Goal: Task Accomplishment & Management: Manage account settings

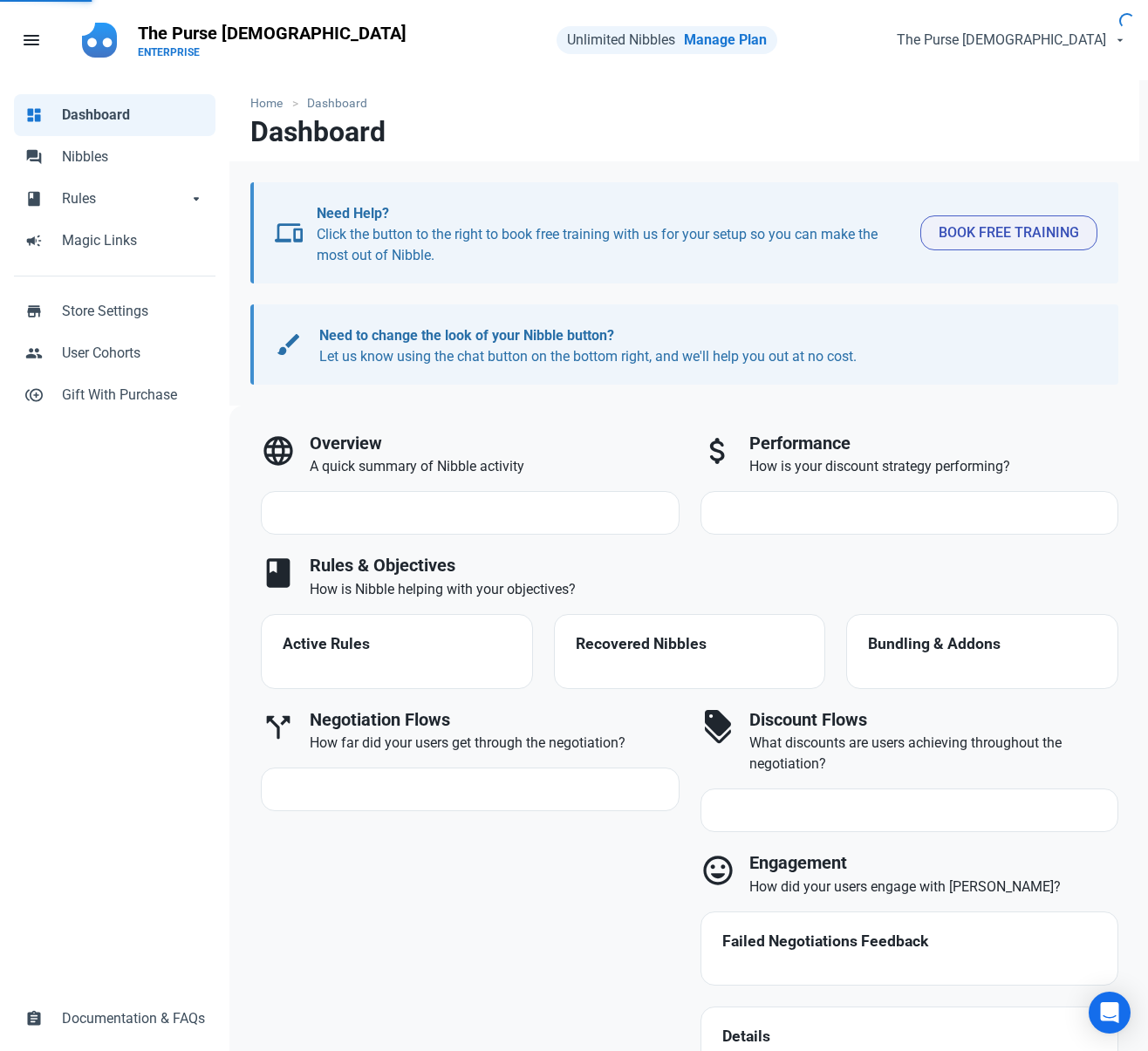
select select "7d"
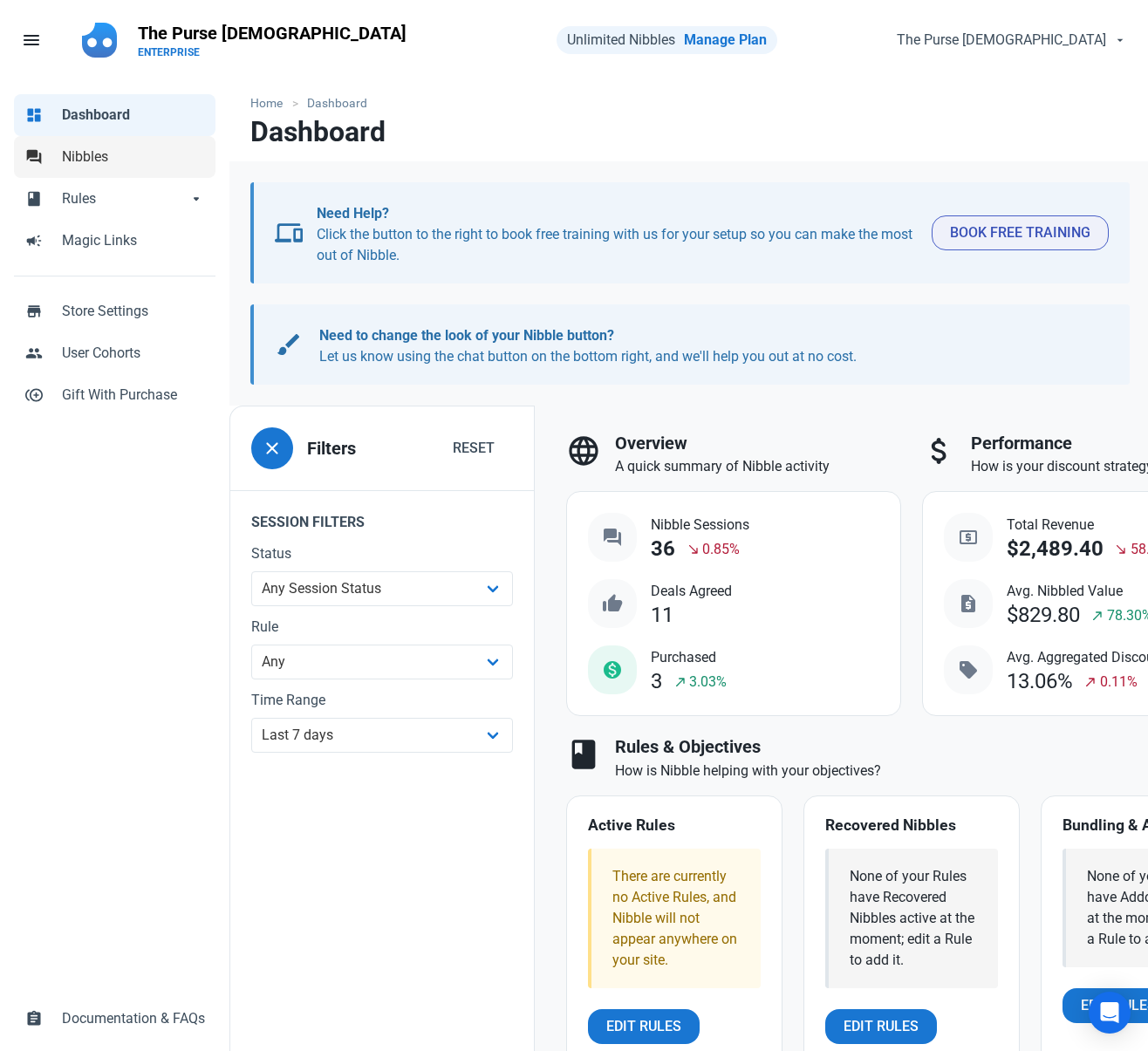
click at [82, 168] on link "forum Nibbles" at bounding box center [115, 157] width 202 height 42
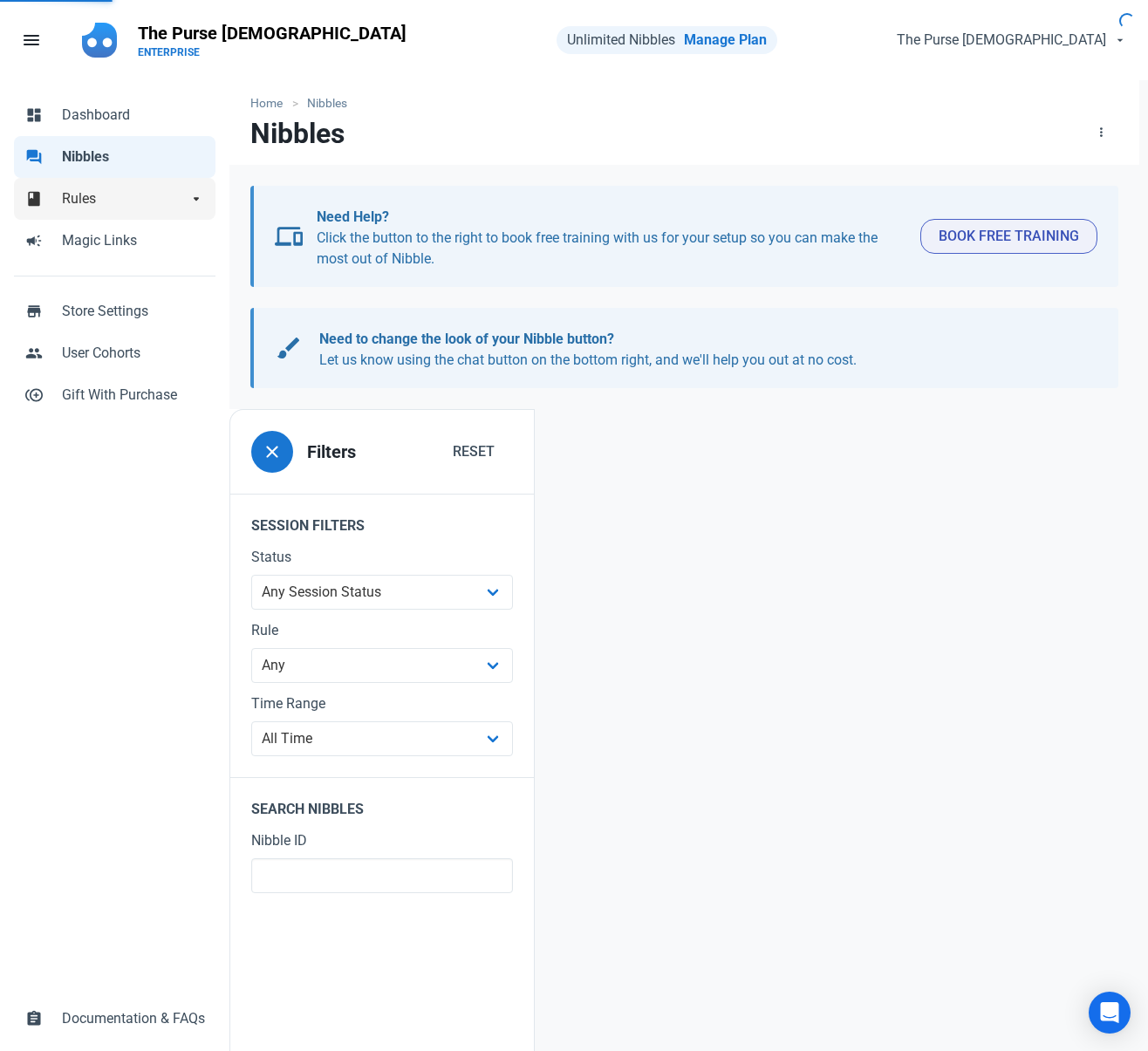
click at [82, 207] on span "Rules" at bounding box center [125, 199] width 126 height 21
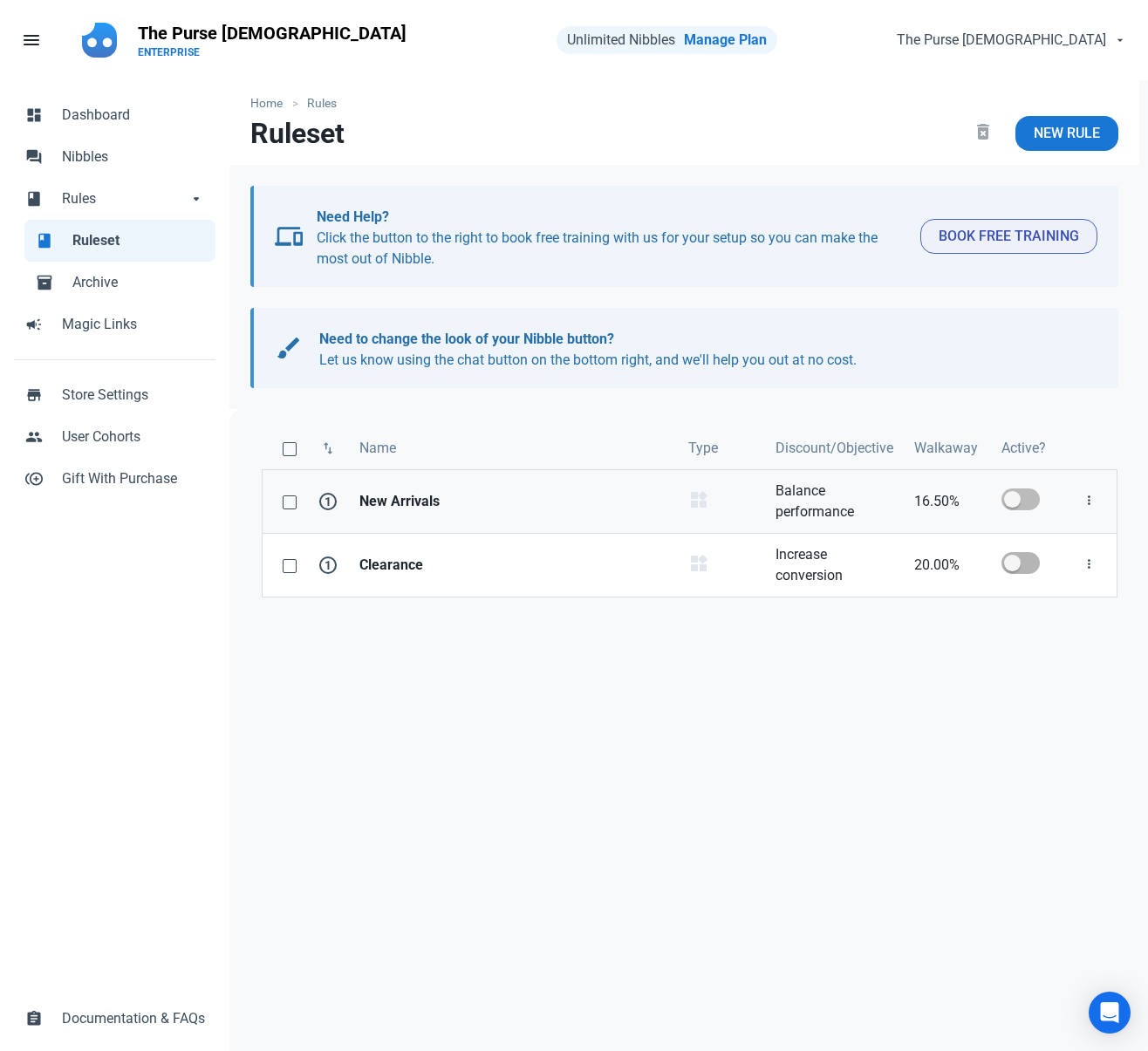
click at [1012, 490] on span at bounding box center [1021, 499] width 38 height 22
click at [1012, 494] on input "checkbox" at bounding box center [1007, 499] width 11 height 11
checkbox input "true"
click at [607, 568] on strong "Clearance" at bounding box center [513, 564] width 308 height 21
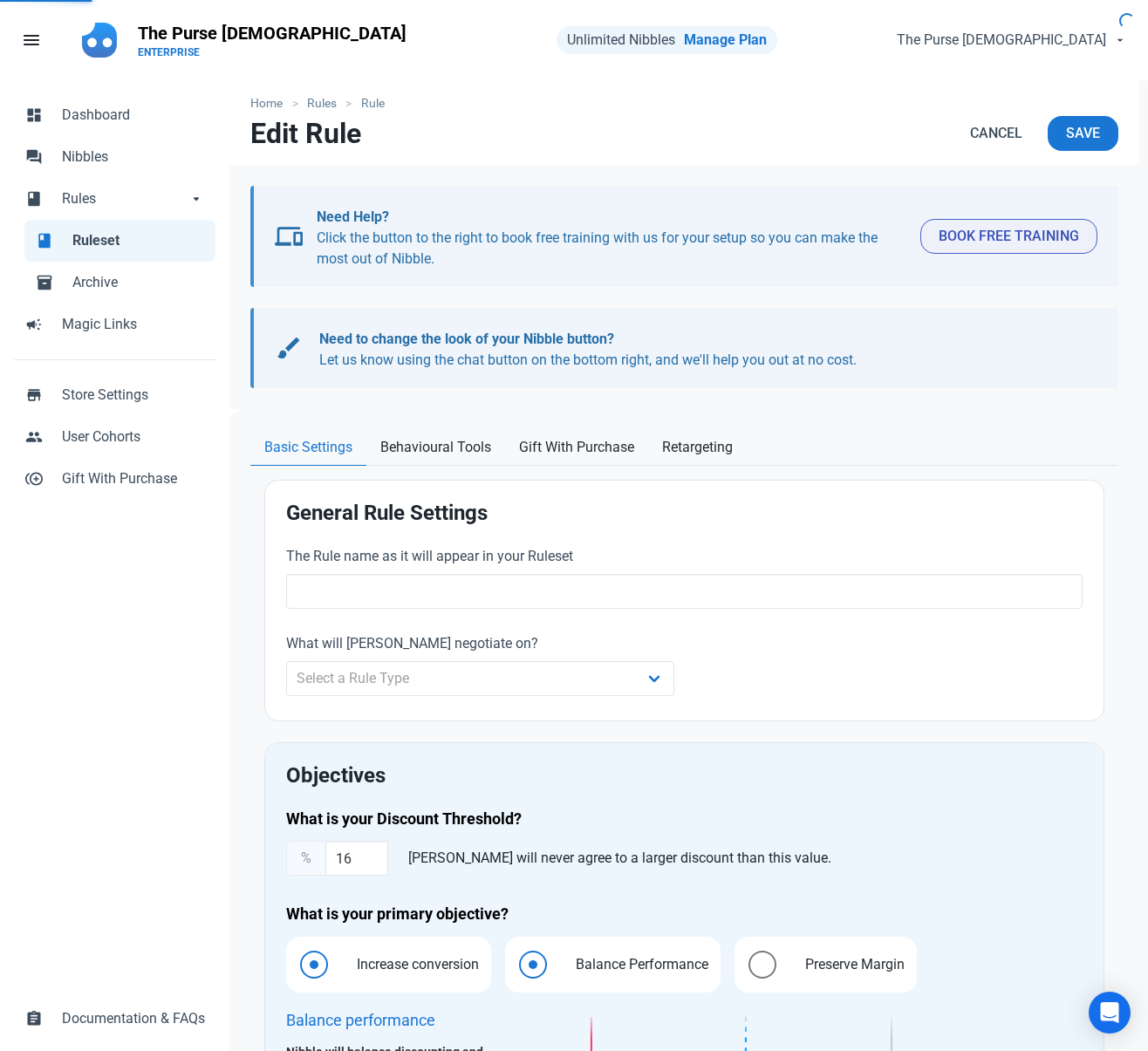
type input "Clearance"
select select "product_category"
type input "20.00"
radio input "true"
radio input "false"
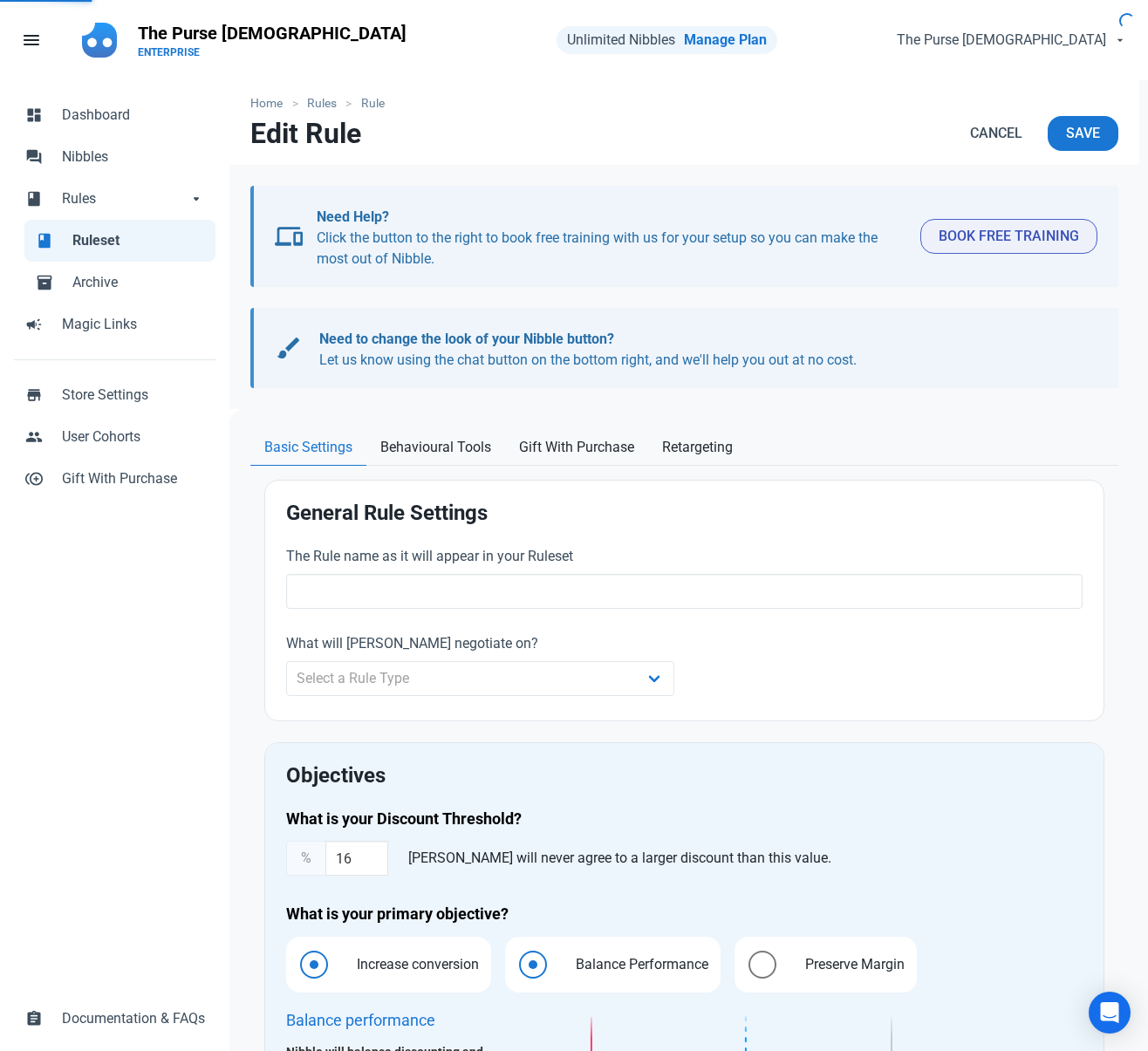
radio input "true"
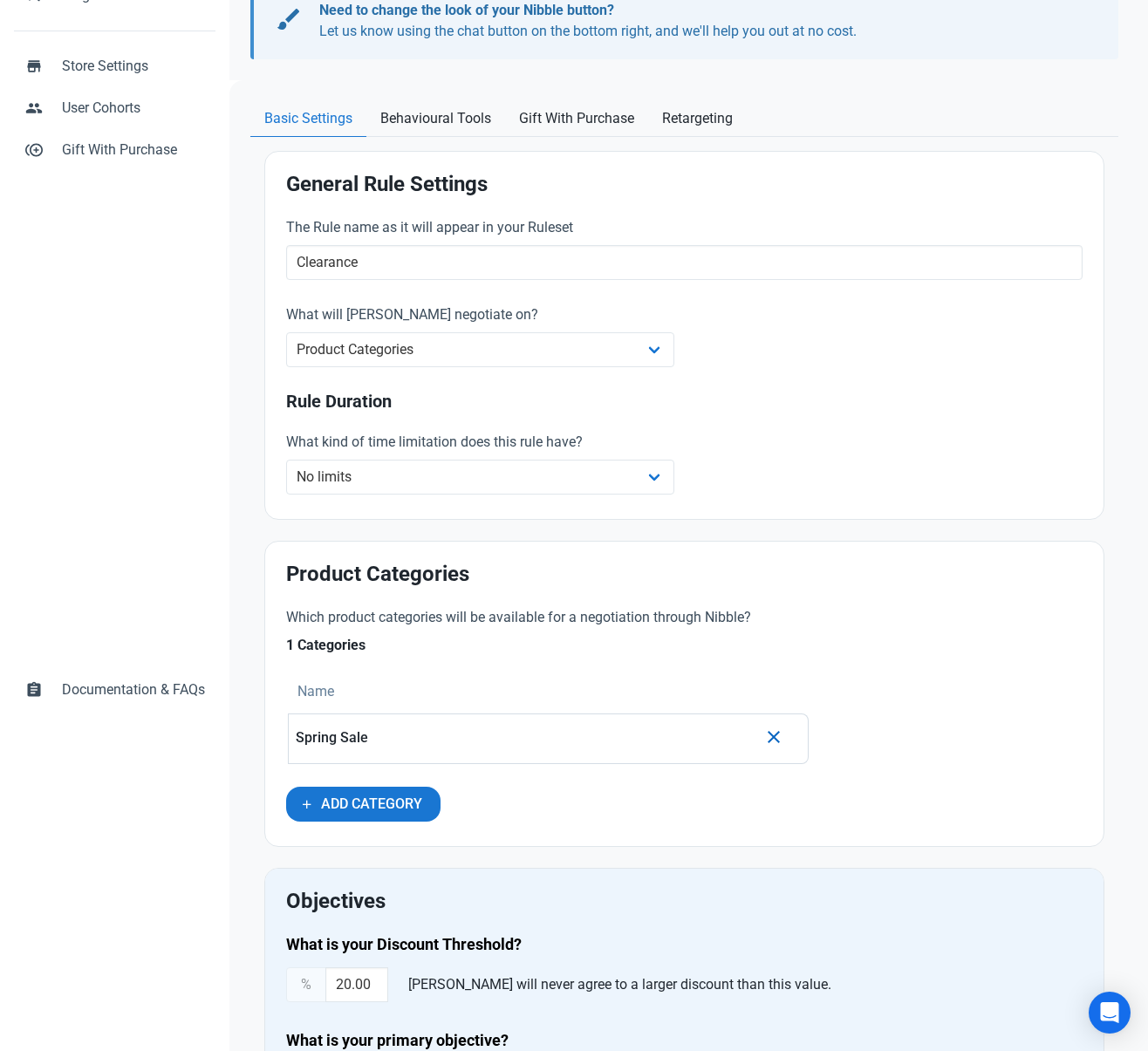
scroll to position [345, 0]
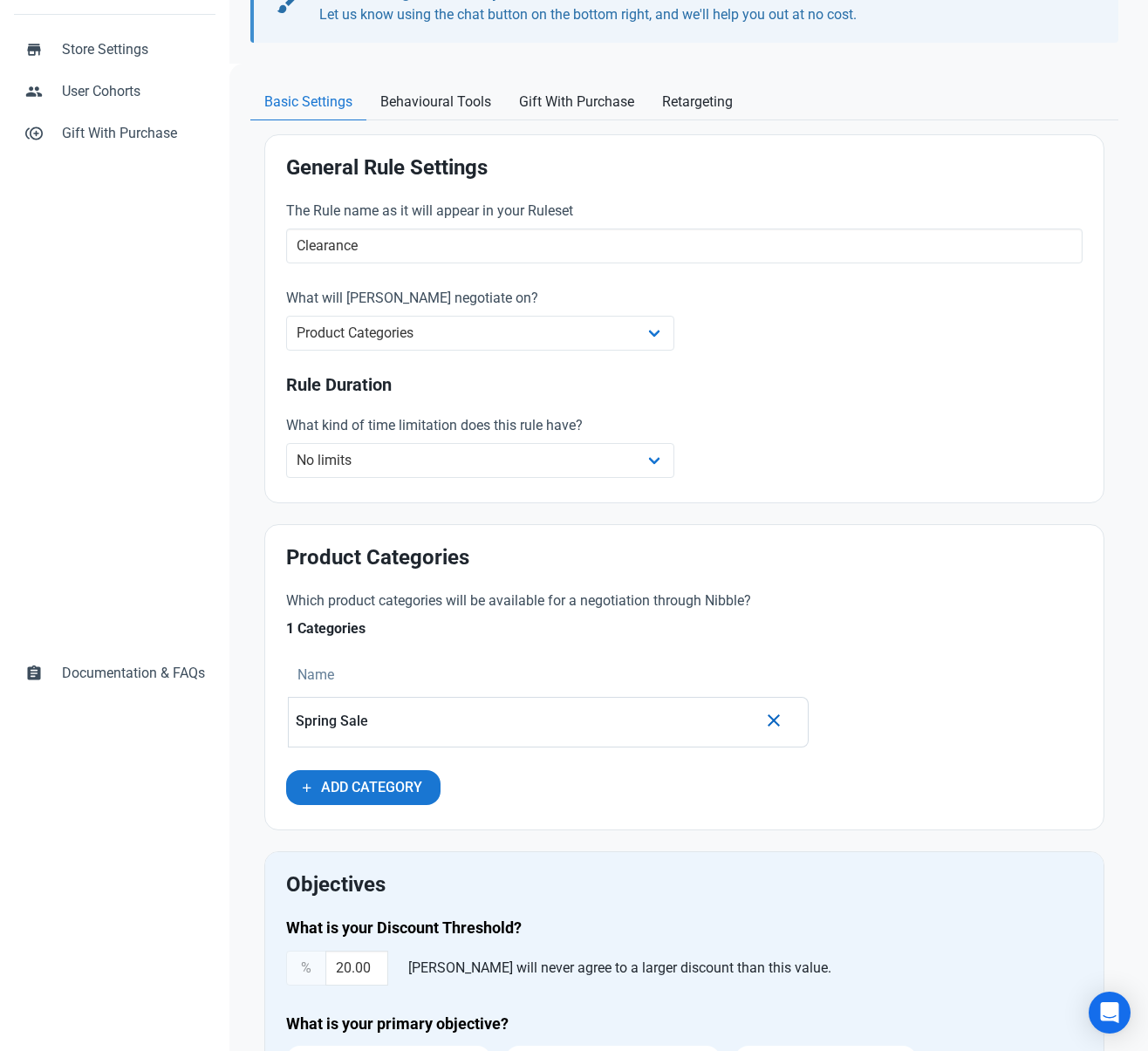
click at [509, 720] on p "Spring Sale" at bounding box center [527, 721] width 462 height 16
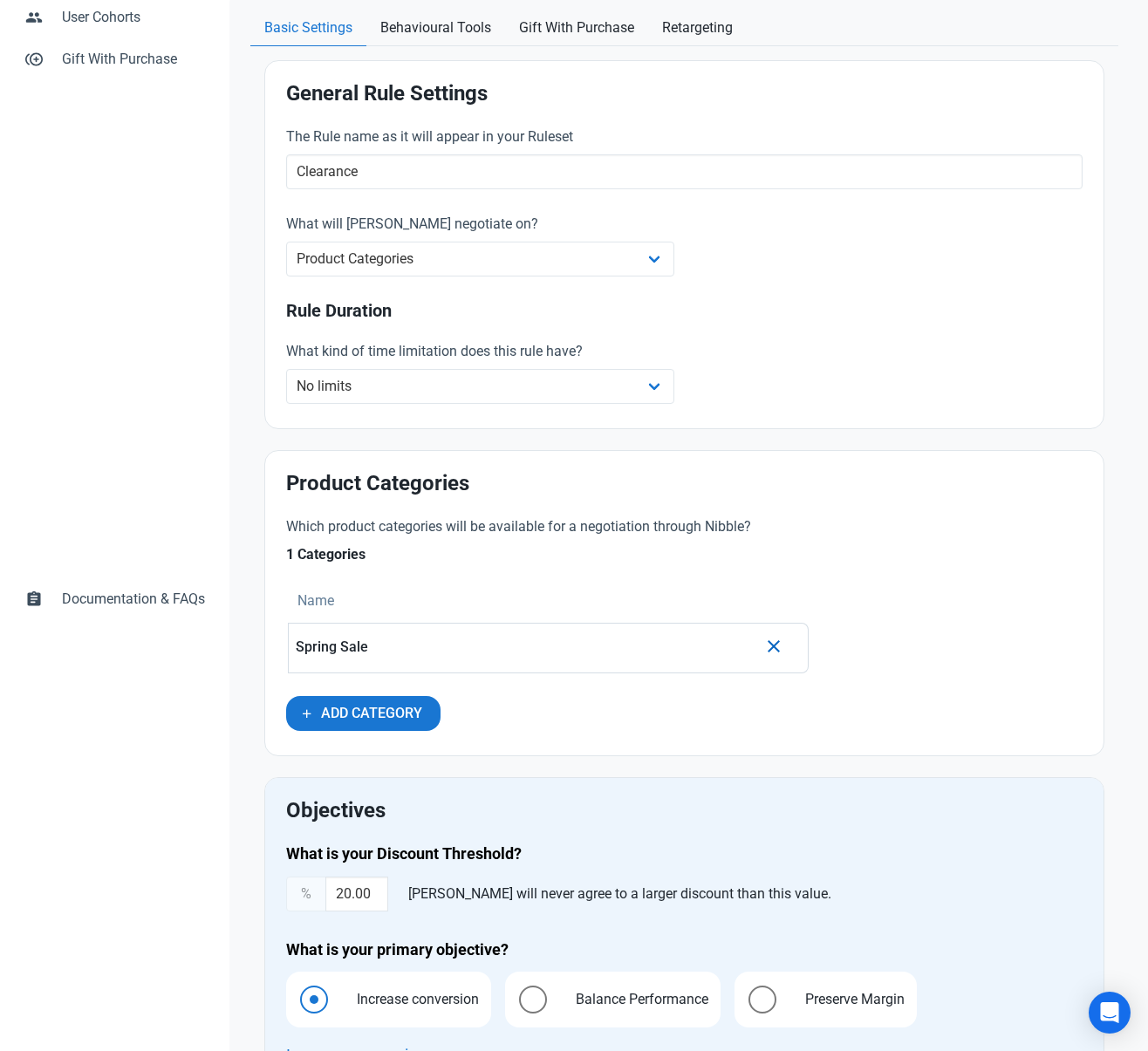
scroll to position [573, 0]
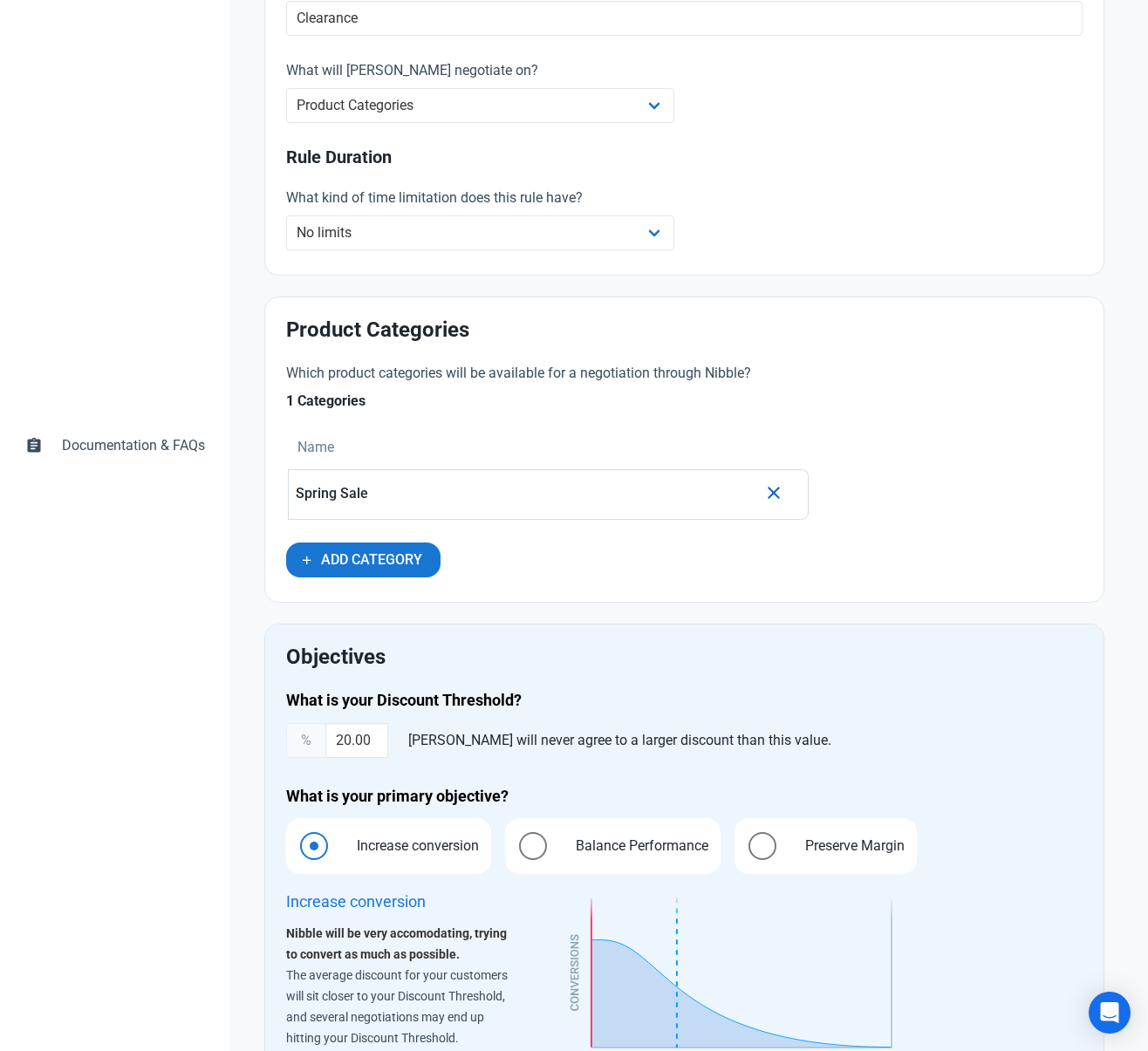
click at [775, 496] on icon "button" at bounding box center [773, 493] width 21 height 31
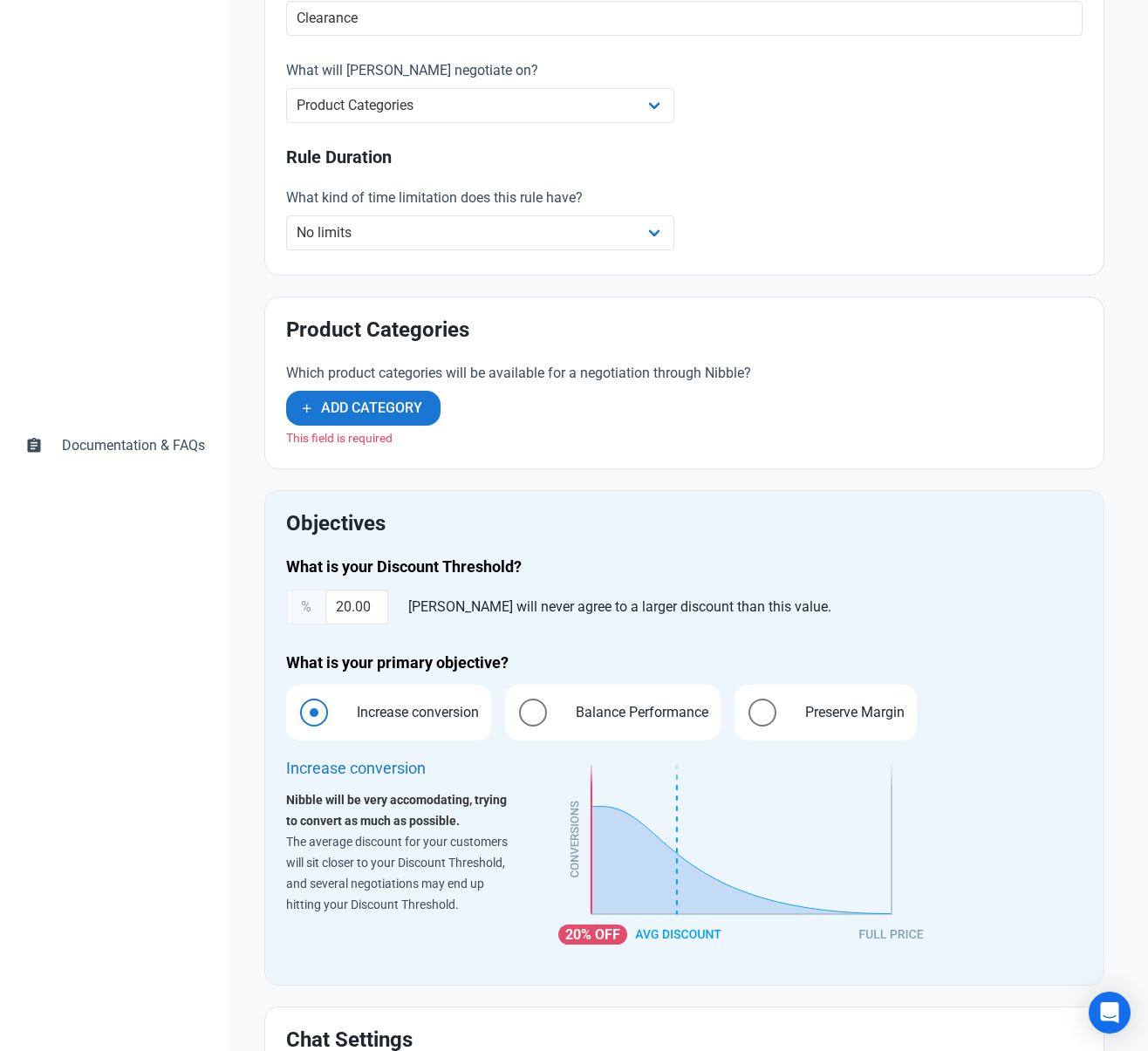
click at [566, 497] on div "Objectives What is your Discount Threshold? % 20.00 [PERSON_NAME] will never ag…" at bounding box center [683, 738] width 838 height 494
click at [408, 414] on span "Add Category" at bounding box center [371, 408] width 101 height 21
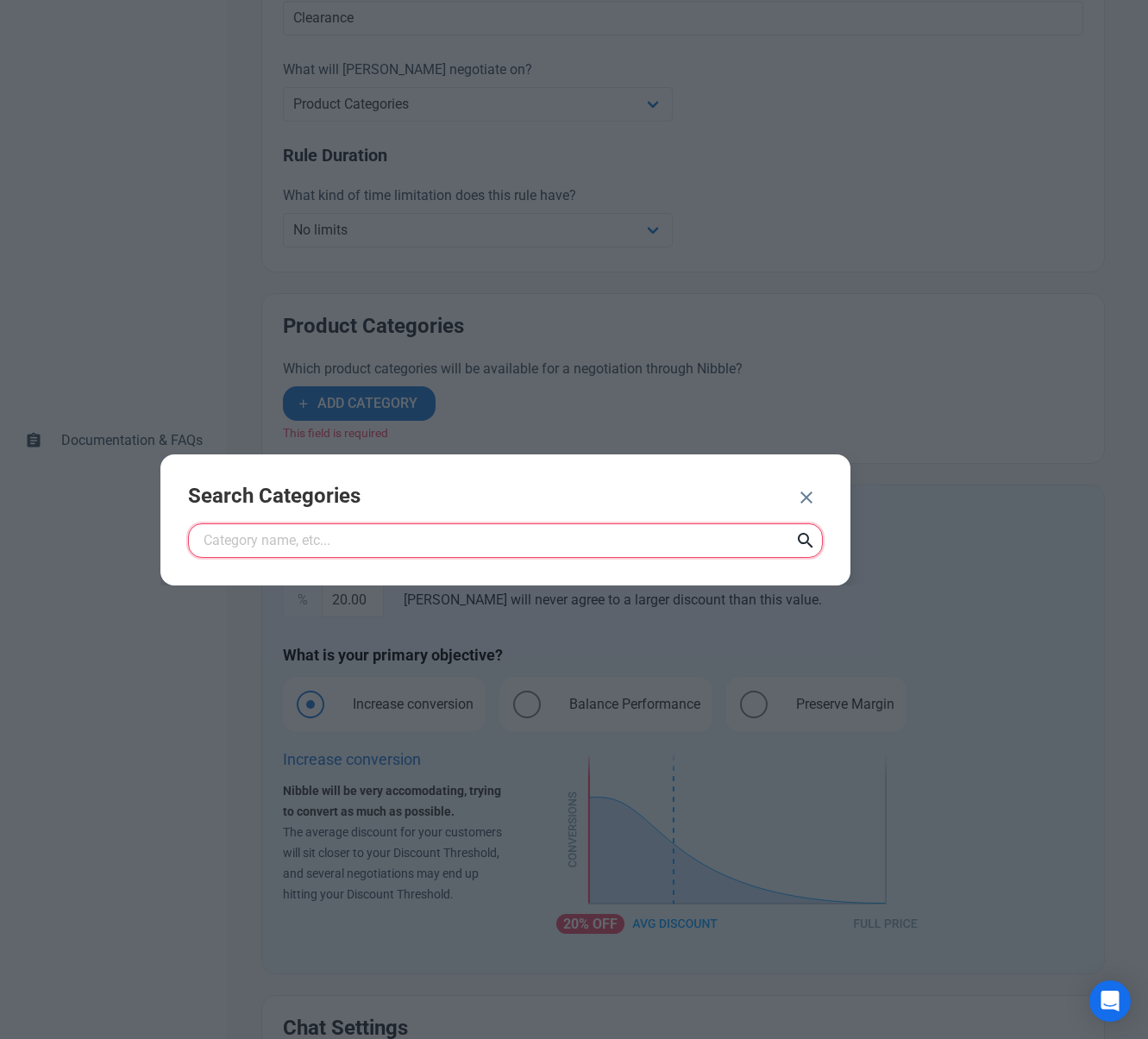
click at [402, 540] on input "text" at bounding box center [506, 541] width 635 height 34
click at [813, 543] on icon at bounding box center [806, 541] width 21 height 31
click at [512, 544] on input "sale" at bounding box center [506, 541] width 635 height 34
click at [385, 527] on input "sale" at bounding box center [506, 541] width 635 height 34
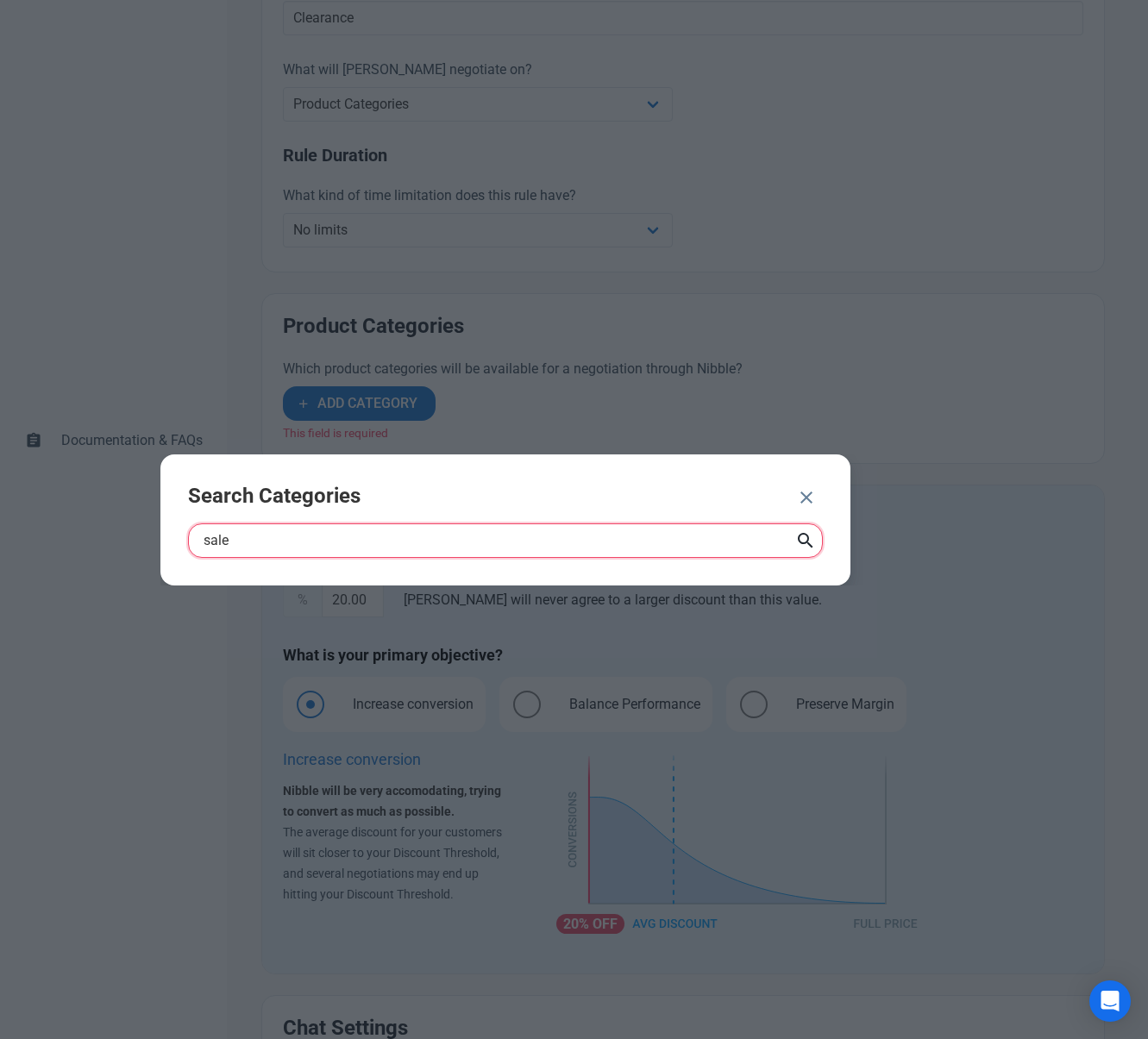
click at [385, 527] on input "sale" at bounding box center [506, 541] width 635 height 34
type input "30"
click at [802, 499] on icon "button" at bounding box center [806, 497] width 21 height 31
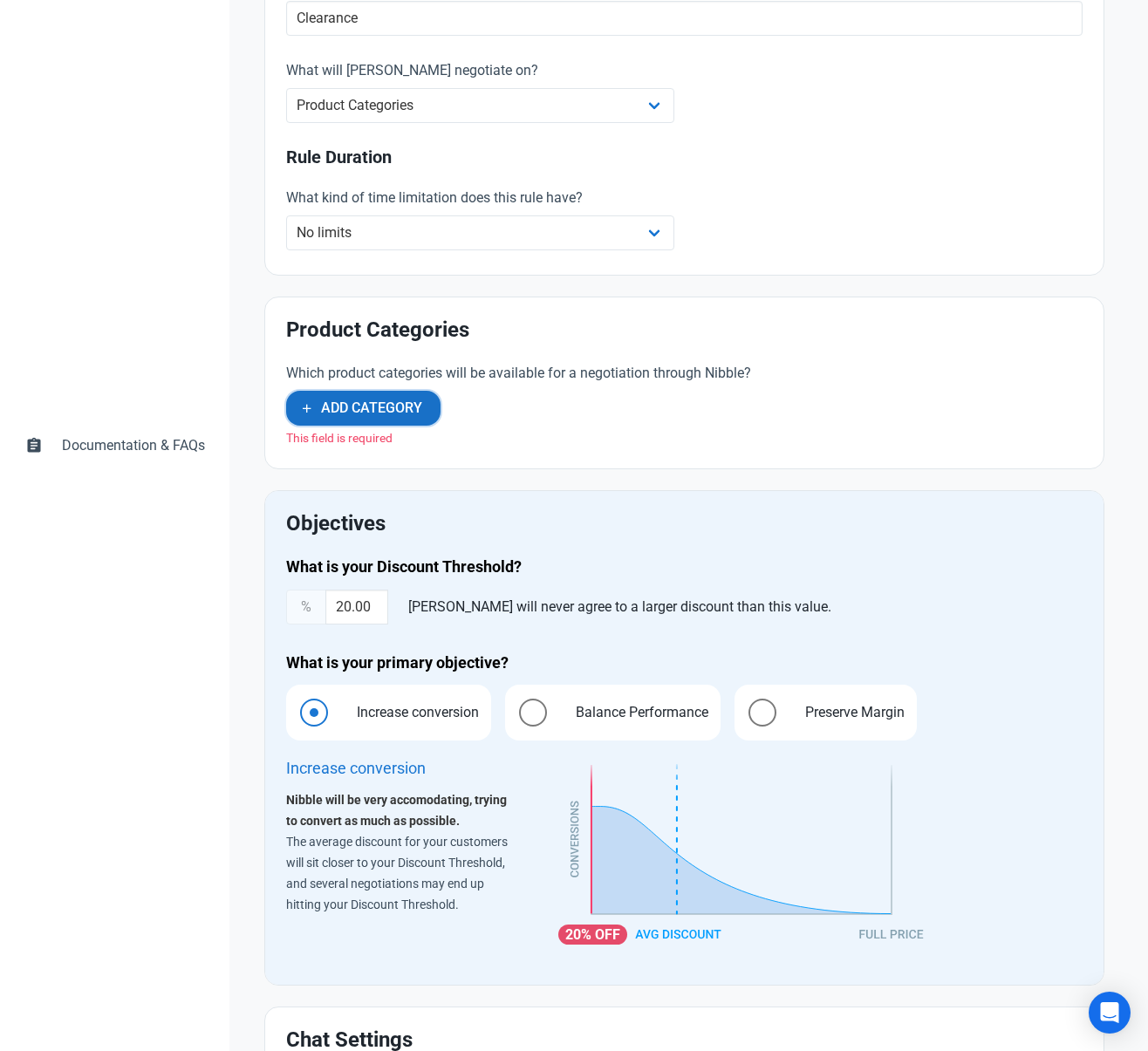
click at [383, 409] on span "Add Category" at bounding box center [371, 408] width 101 height 21
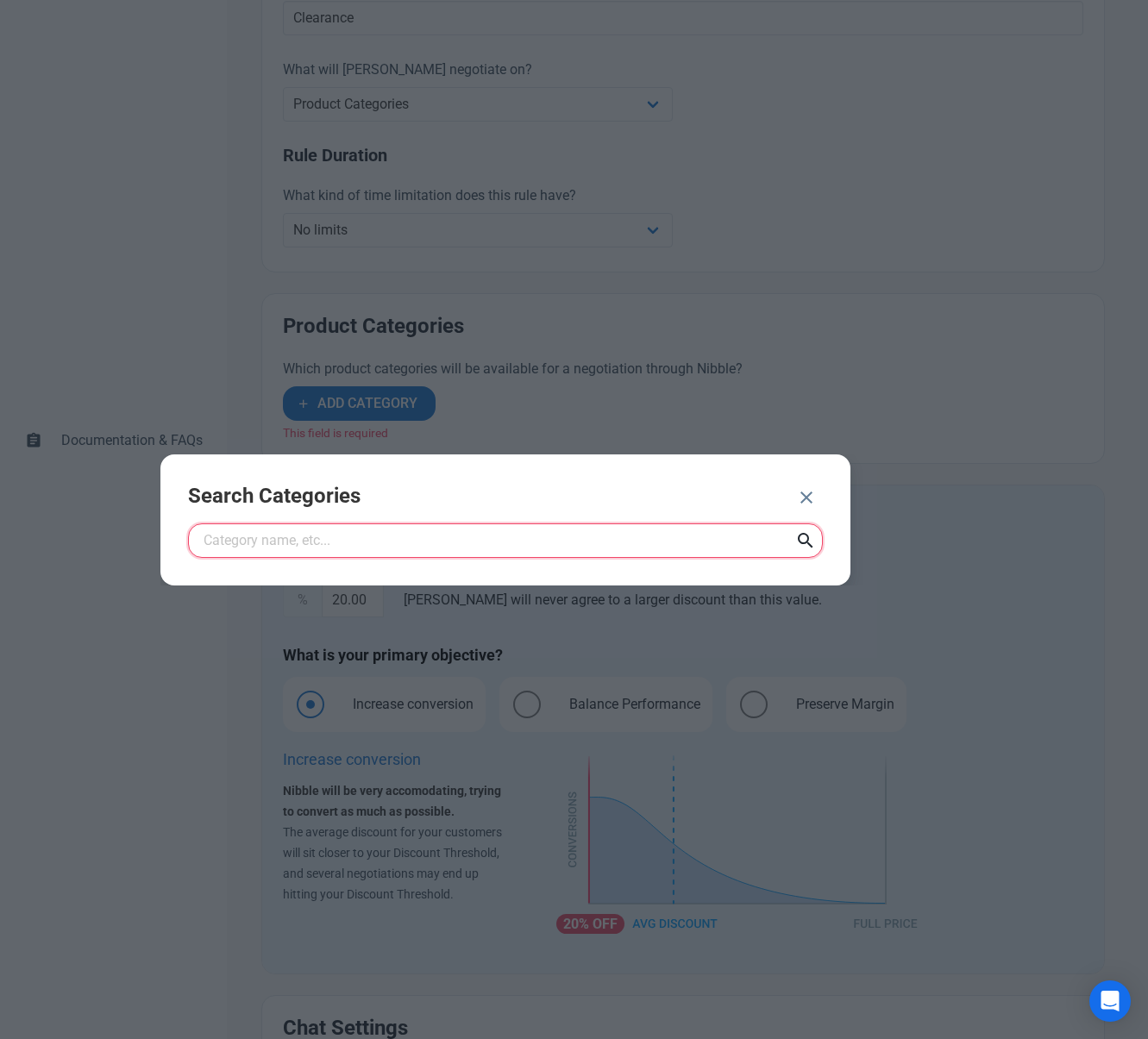
click at [370, 552] on input "text" at bounding box center [506, 541] width 635 height 34
type input "sale"
click at [803, 500] on icon "button" at bounding box center [806, 497] width 21 height 31
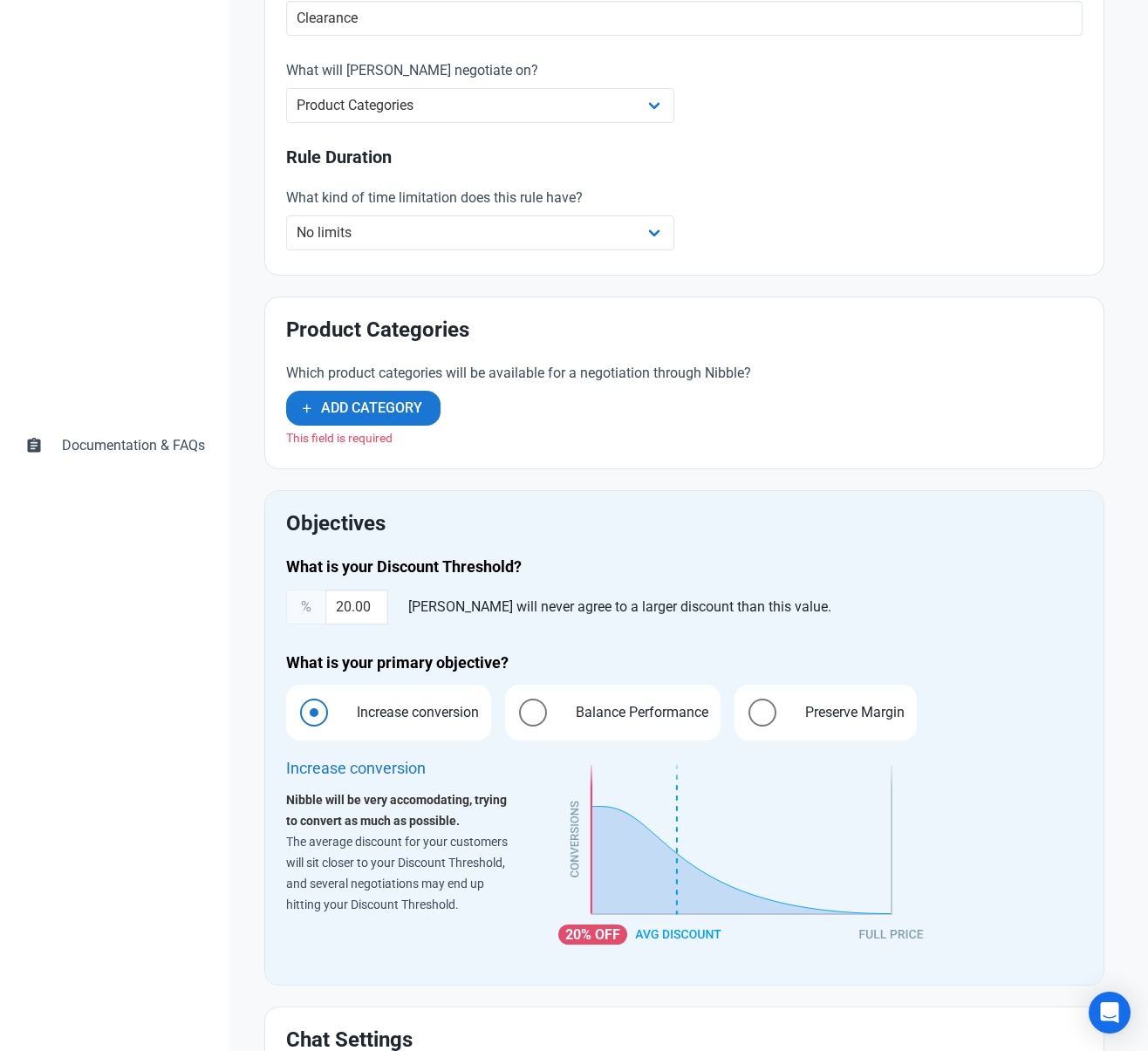
click at [589, 354] on div "Which product categories will be available for a negotiation through Nibble? Ad…" at bounding box center [548, 405] width 545 height 105
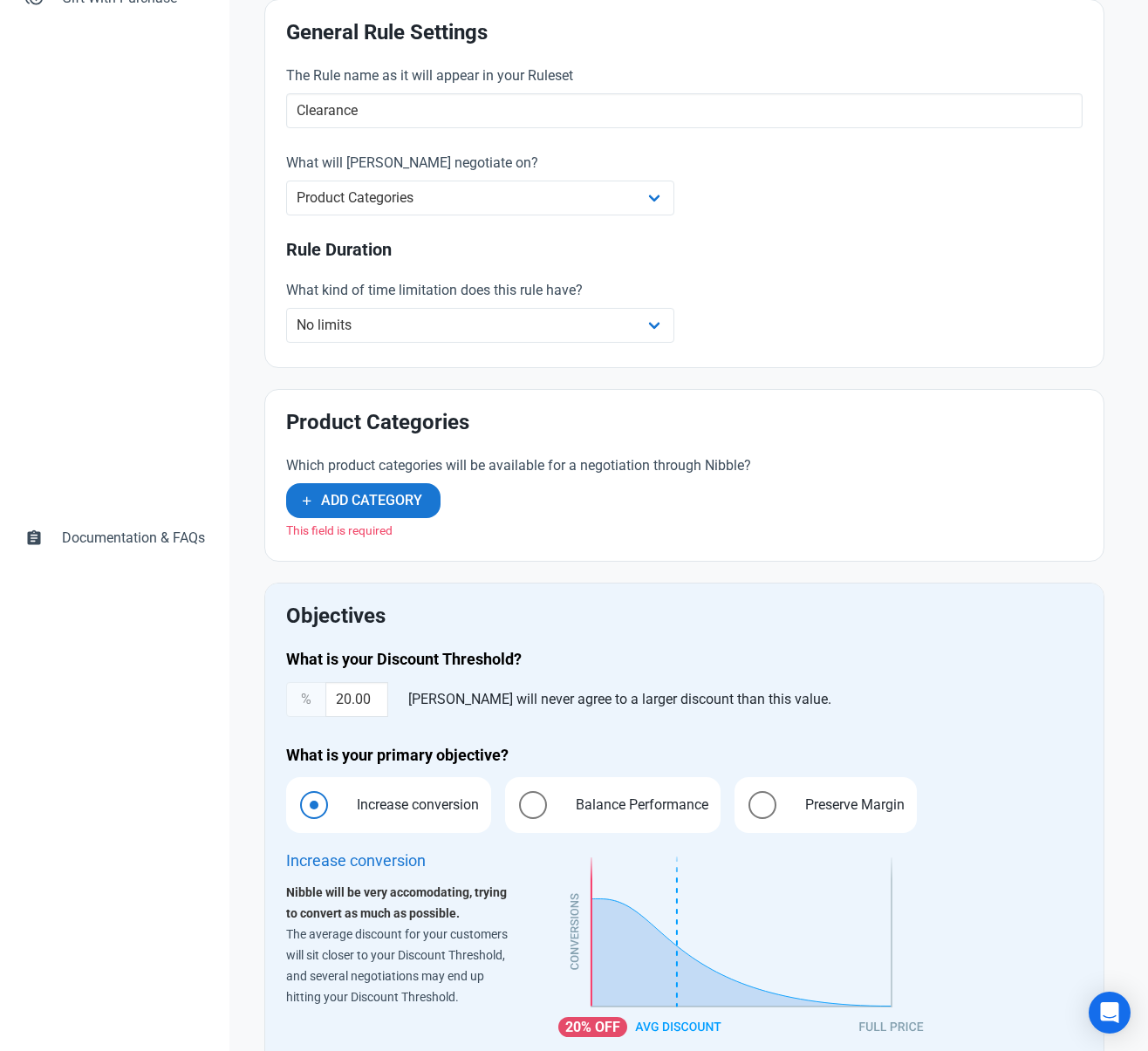
scroll to position [454, 0]
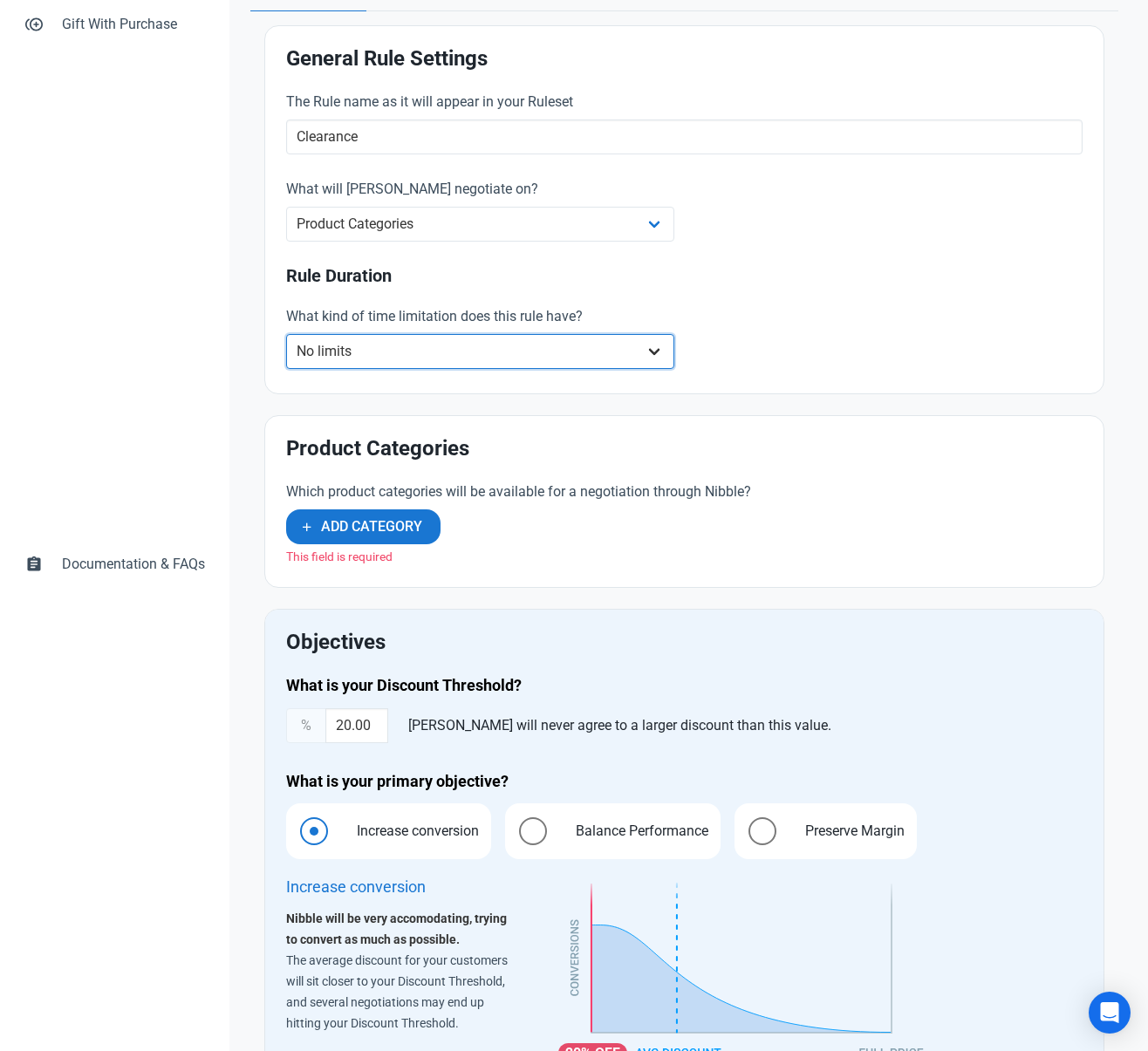
click at [487, 345] on select "No limits Date range Recurring date/time" at bounding box center [479, 352] width 388 height 35
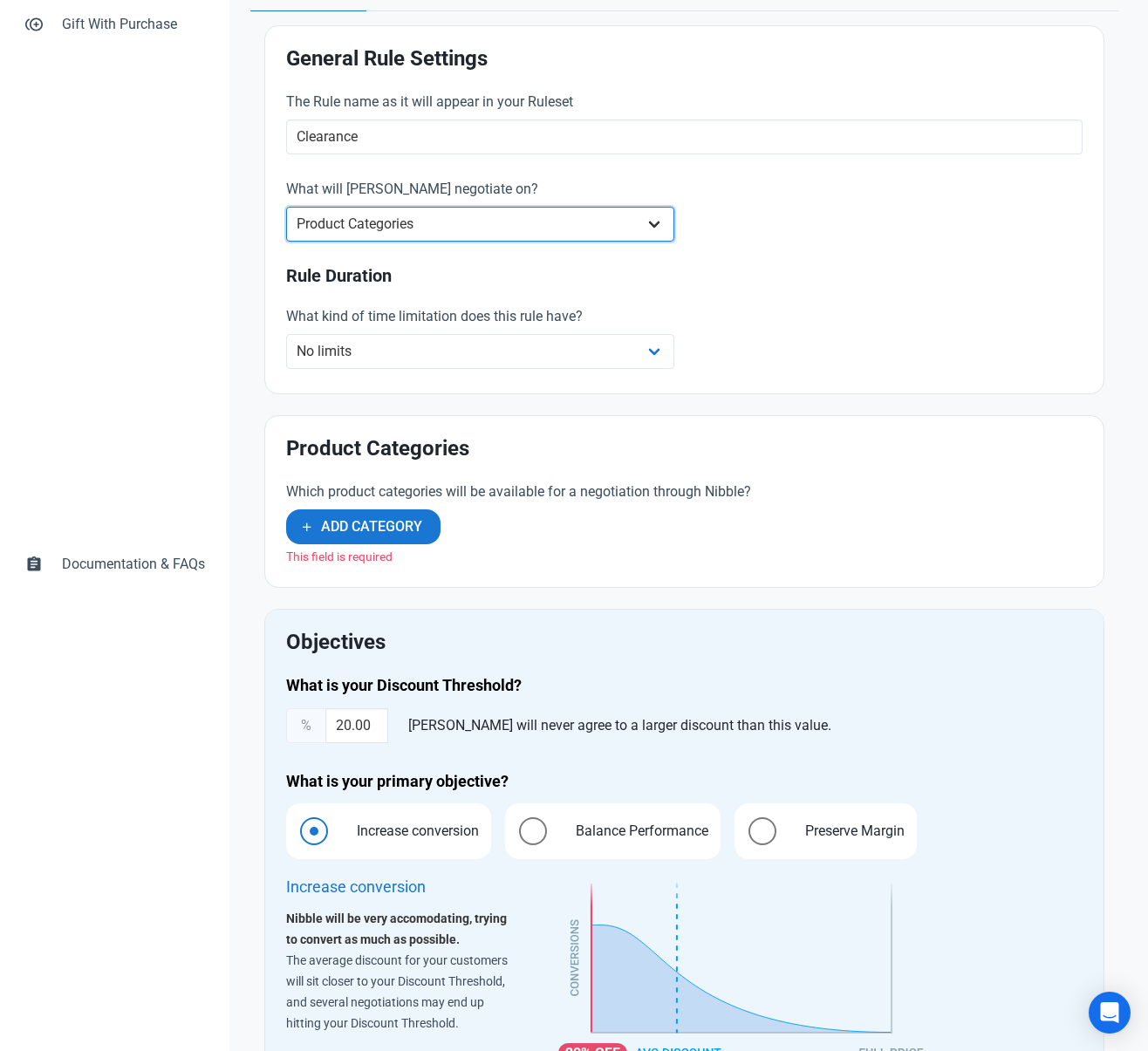
click at [456, 225] on select "Whole Store Individual Products Product Categories Cart" at bounding box center [479, 224] width 388 height 35
click at [426, 231] on select "Whole Store Individual Products Product Categories Cart" at bounding box center [479, 224] width 388 height 35
select select "product_category"
click at [359, 515] on button "Add Category" at bounding box center [363, 527] width 154 height 35
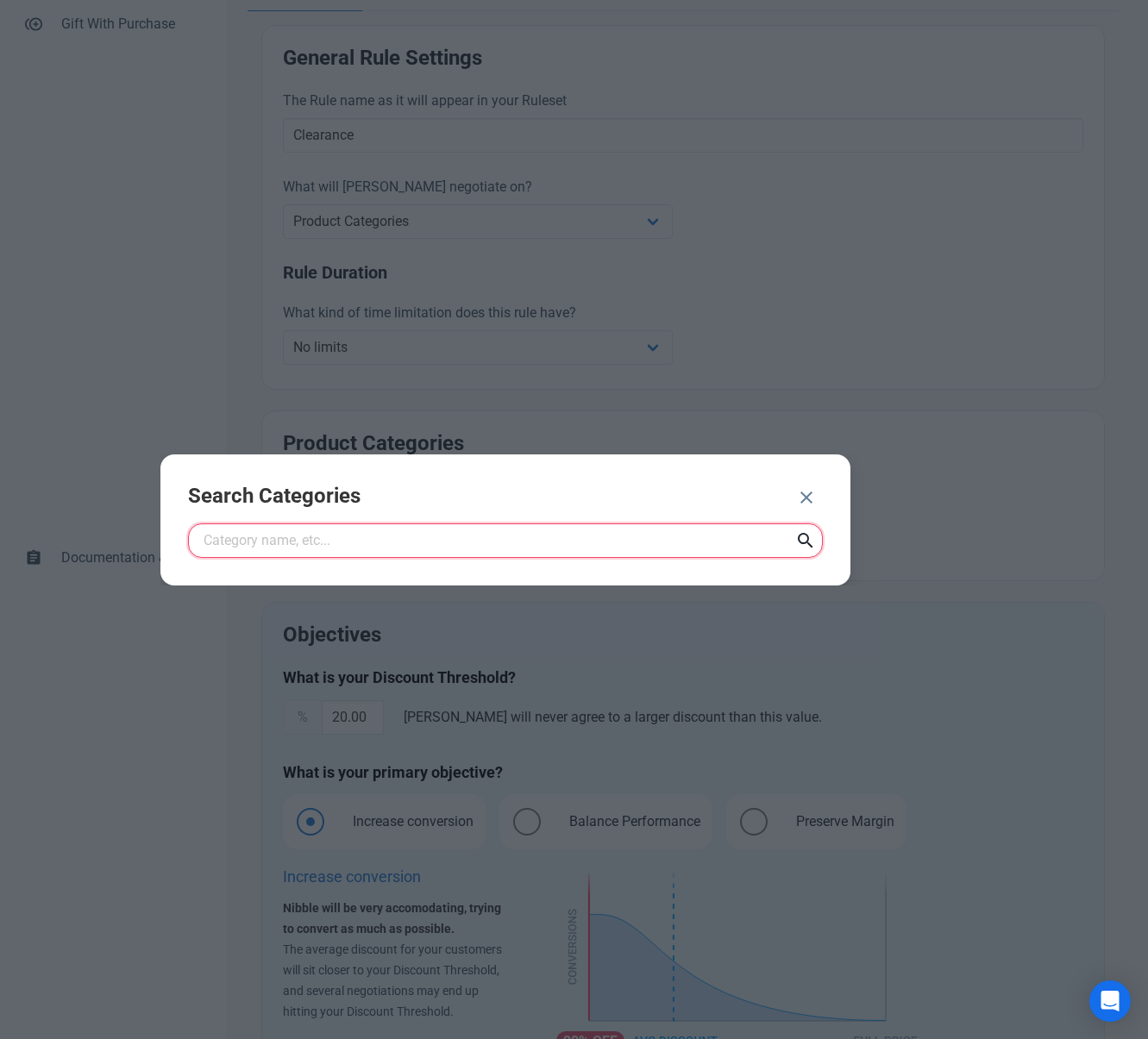
click at [382, 539] on input "text" at bounding box center [506, 541] width 635 height 34
type input "sale"
click at [800, 542] on icon at bounding box center [806, 541] width 21 height 31
click at [820, 495] on button "button" at bounding box center [806, 499] width 33 height 34
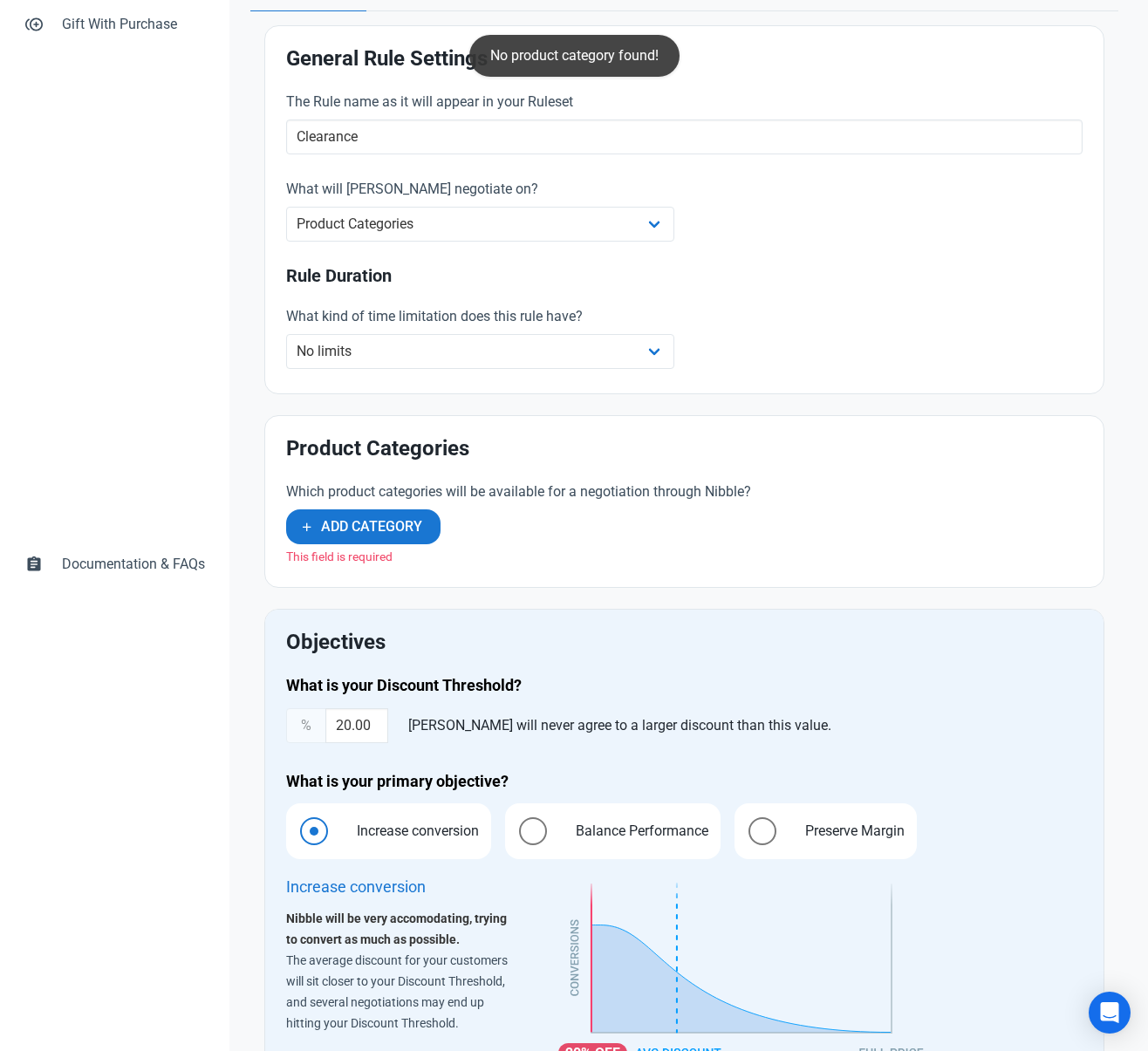
scroll to position [0, 0]
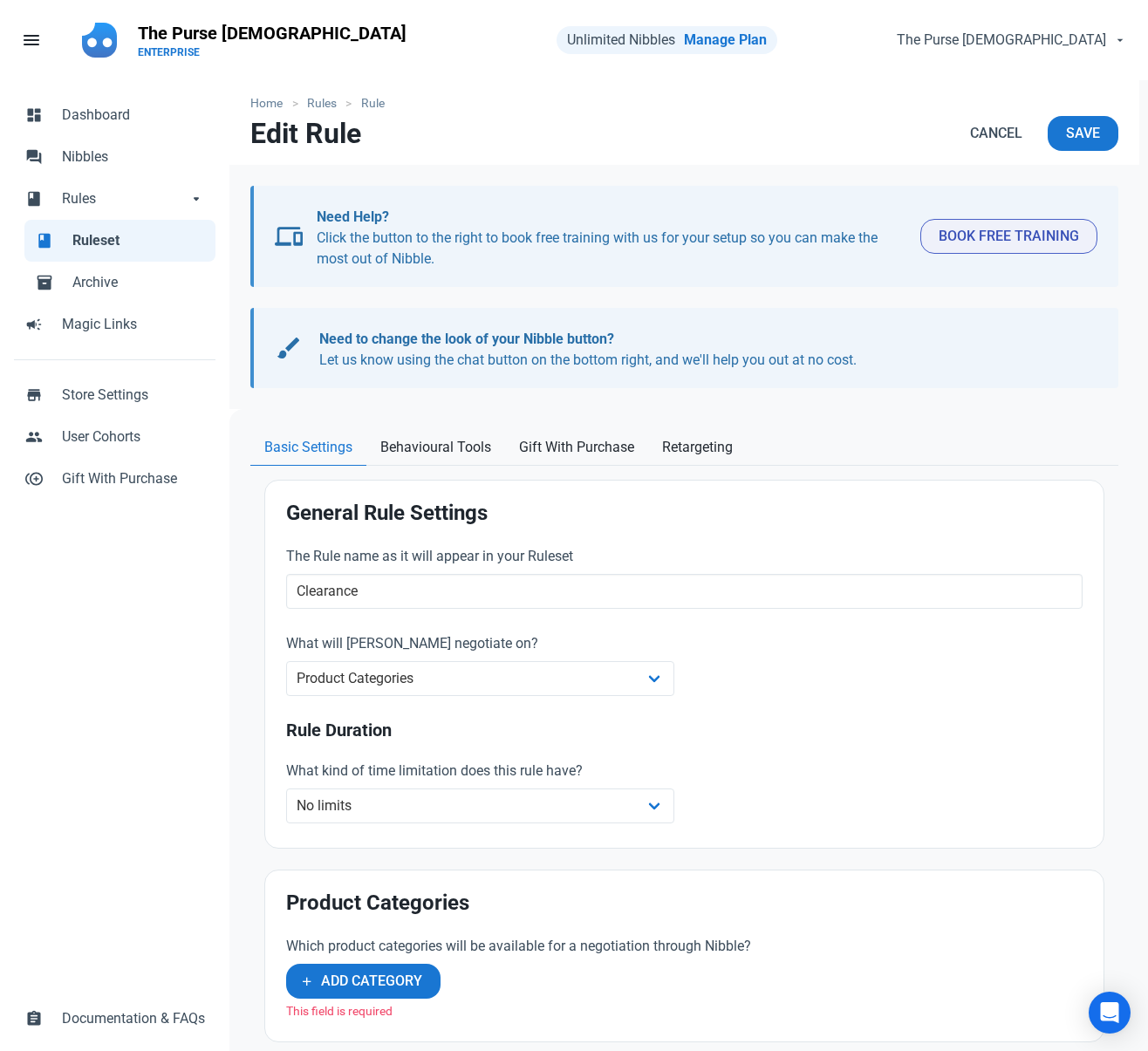
click at [116, 249] on span "Ruleset" at bounding box center [138, 240] width 133 height 21
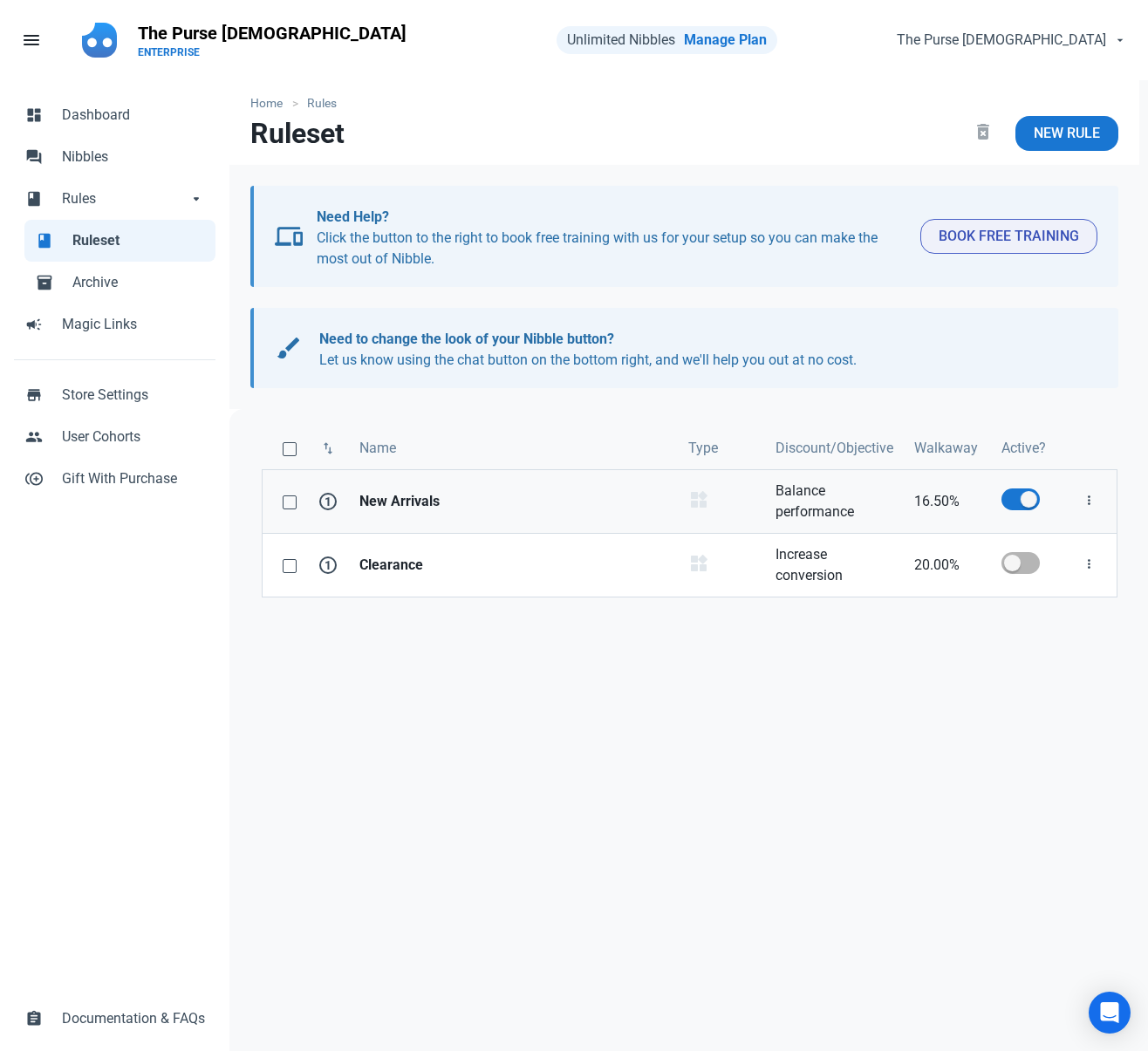
click at [508, 515] on link "New Arrivals" at bounding box center [513, 501] width 329 height 63
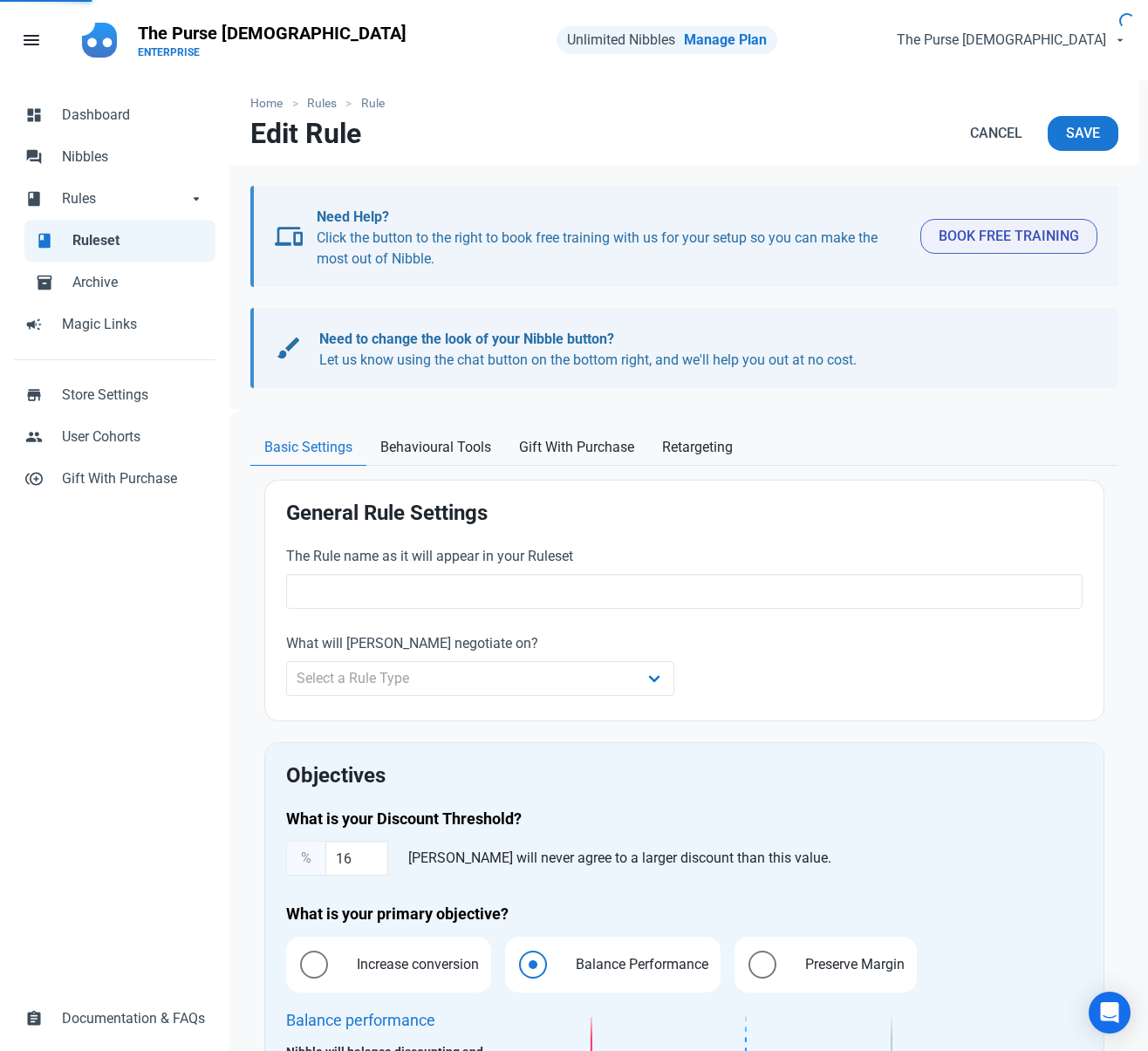
type input "New Arrivals"
select select "product_category"
type input "16.50"
radio input "true"
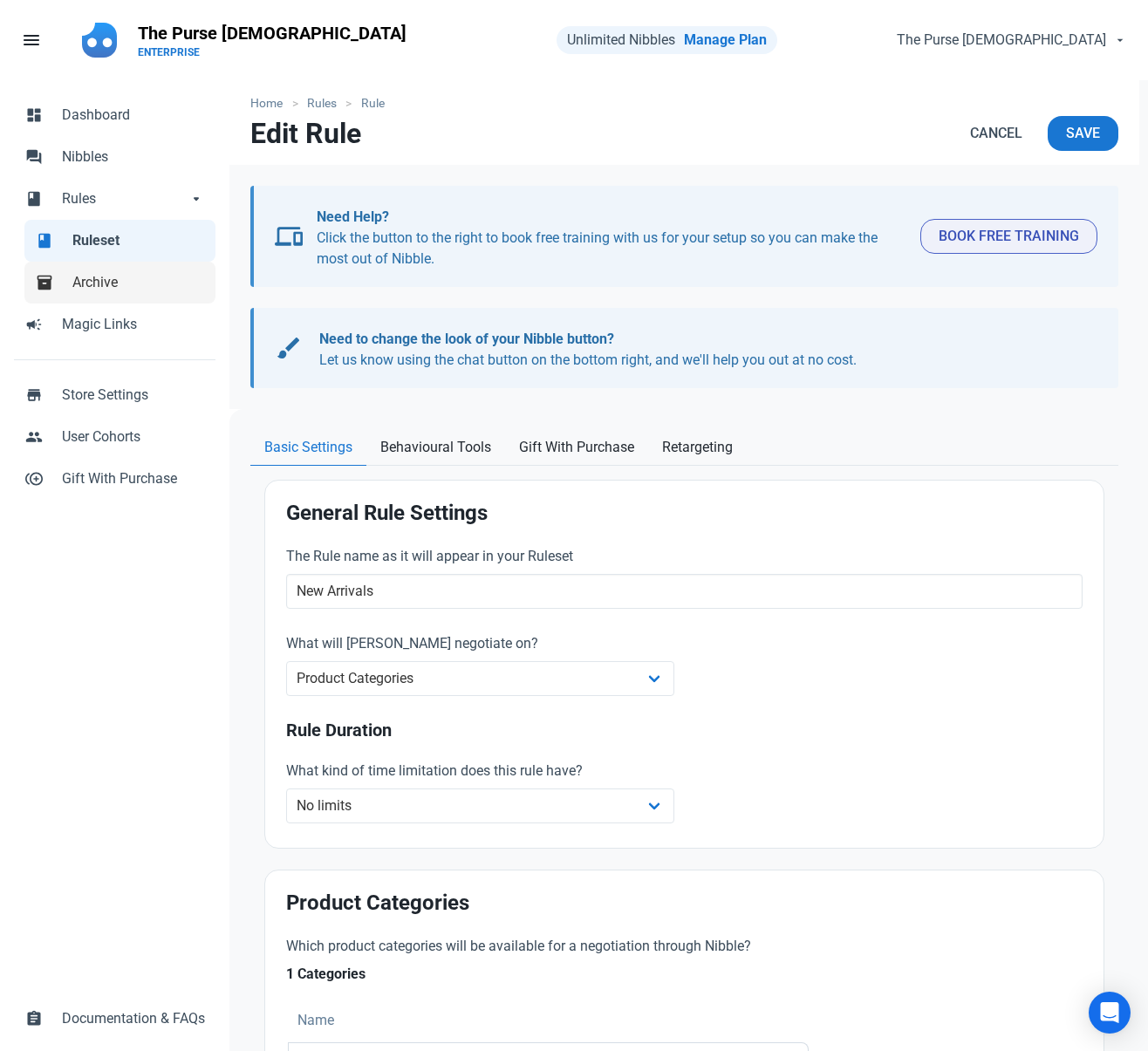
click at [139, 297] on link "inventory_2 Archive" at bounding box center [120, 283] width 191 height 42
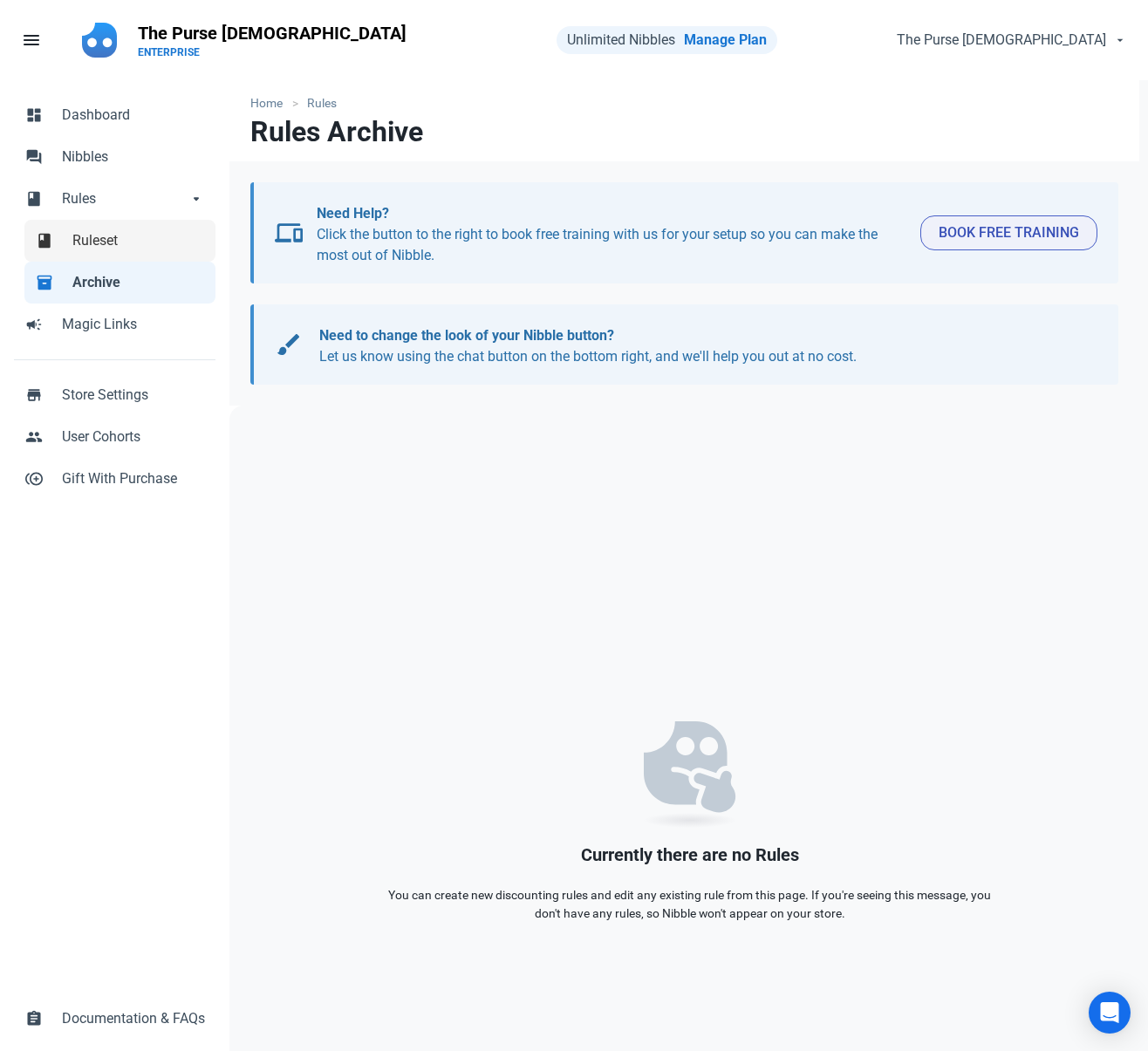
click at [94, 255] on link "book Ruleset" at bounding box center [120, 241] width 191 height 42
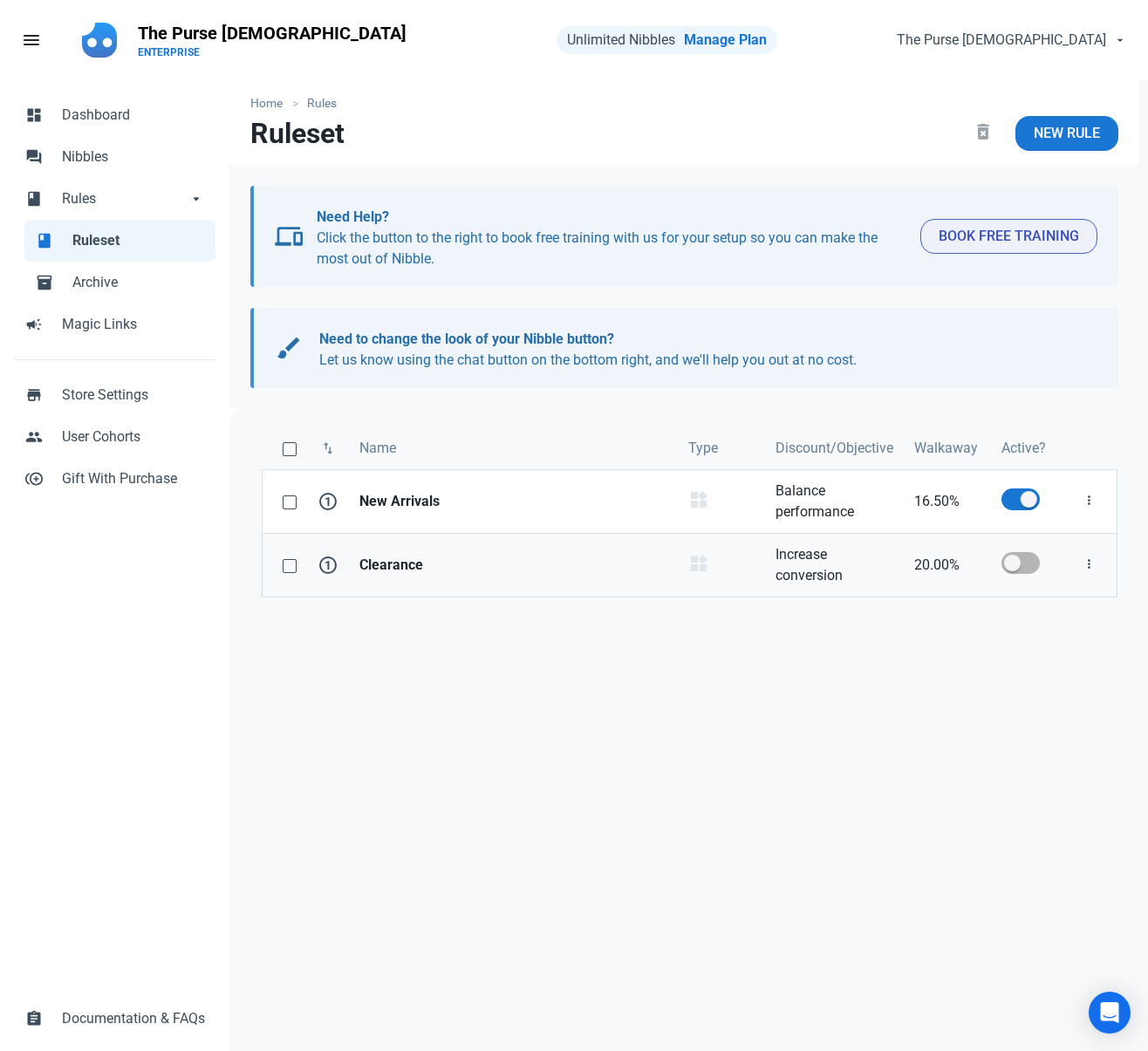
click at [486, 576] on link "Clearance" at bounding box center [513, 565] width 329 height 63
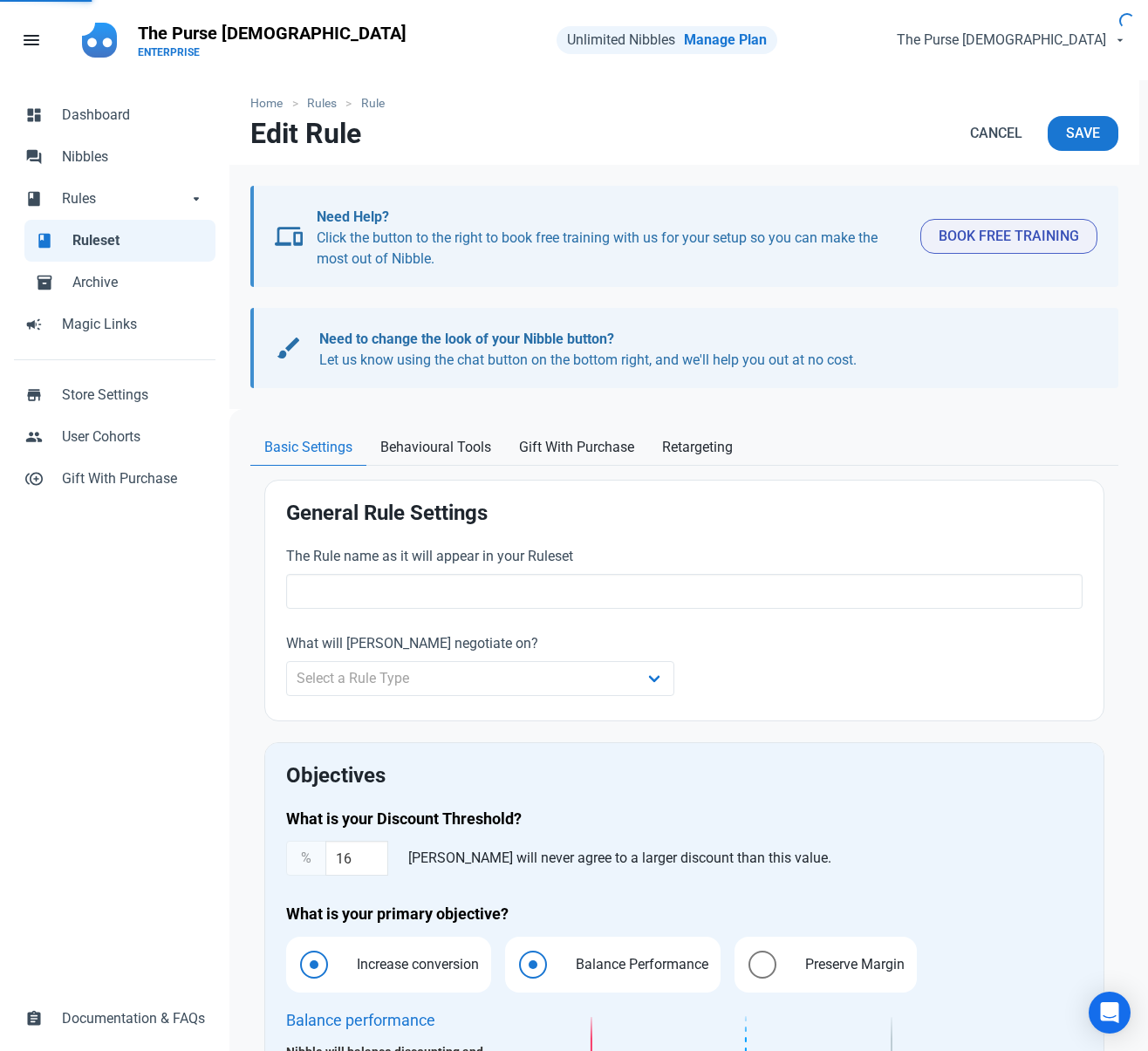
type input "Clearance"
select select "product_category"
type input "20.00"
radio input "true"
radio input "false"
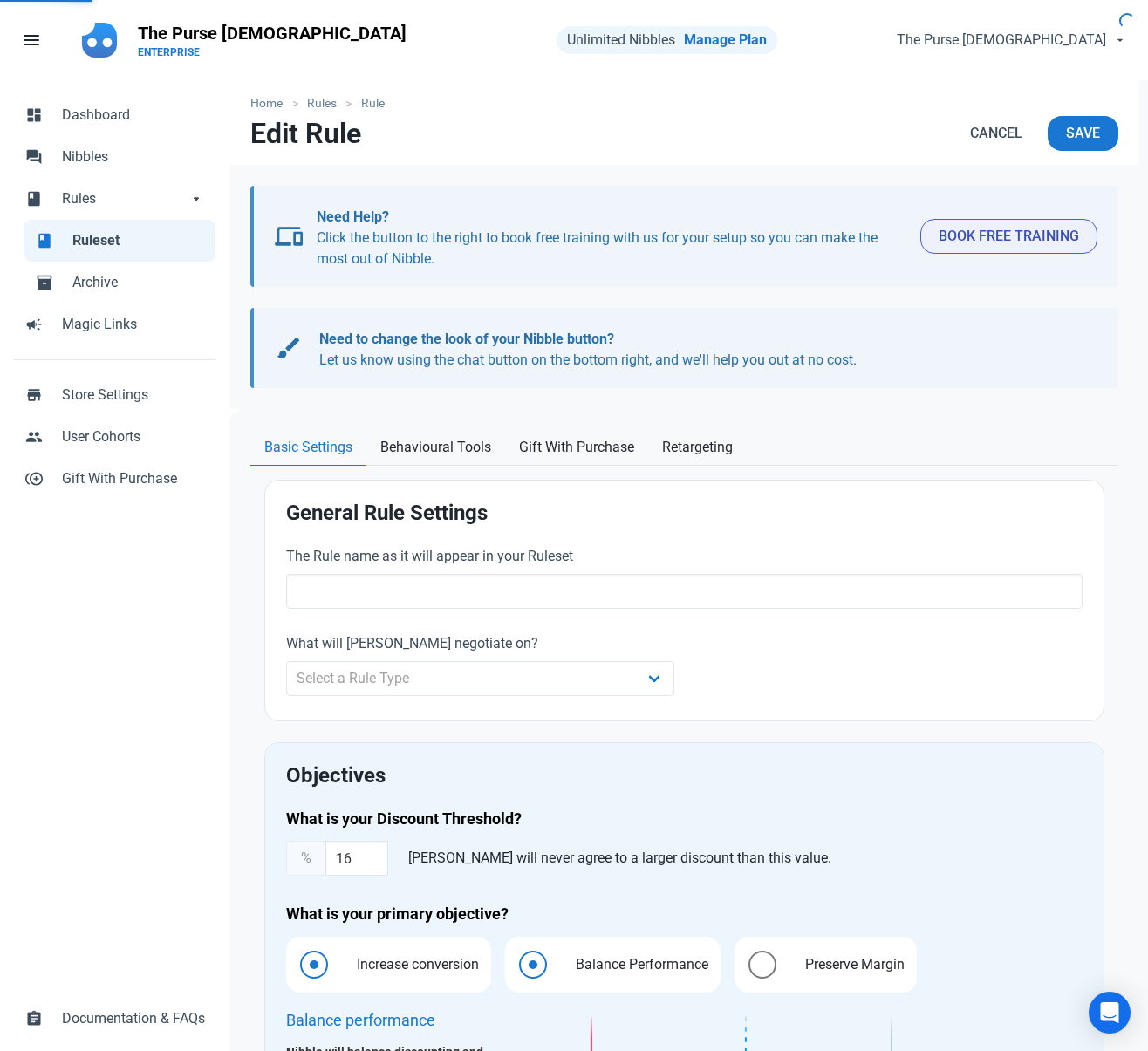
radio input "true"
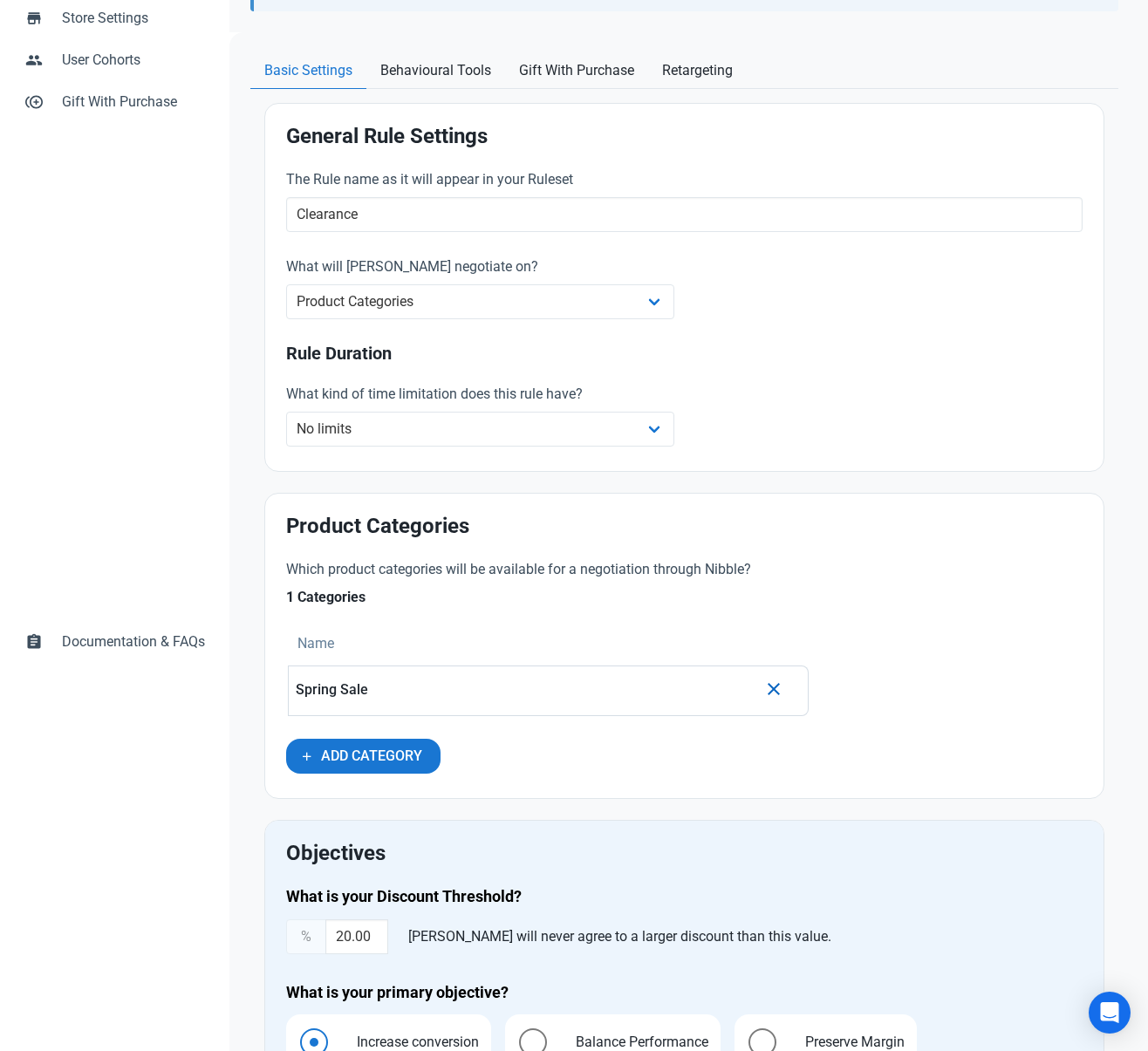
scroll to position [421, 0]
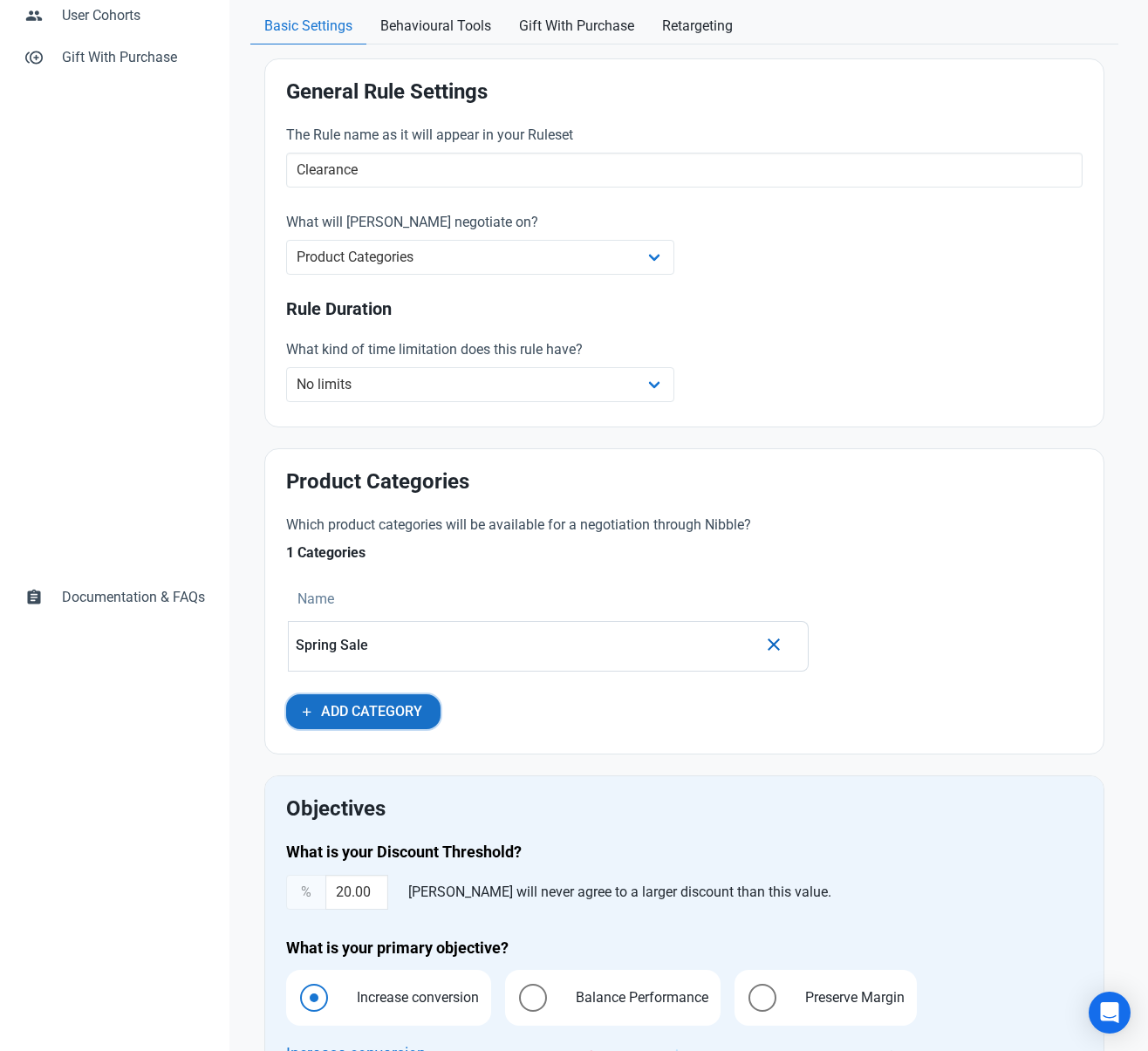
click at [438, 708] on button "Add Category" at bounding box center [363, 712] width 154 height 35
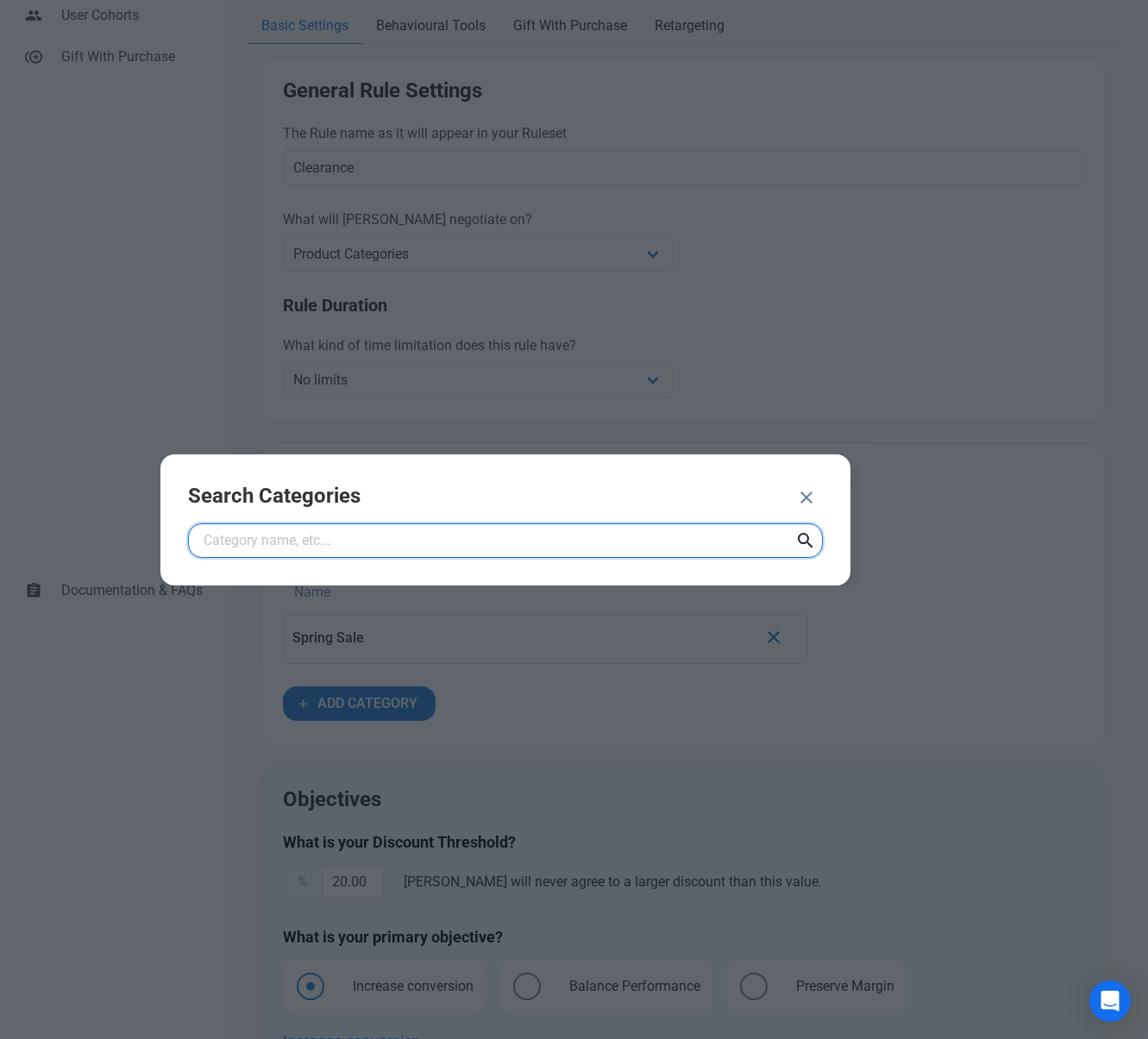
click at [359, 532] on input "text" at bounding box center [506, 541] width 635 height 34
type input "sale"
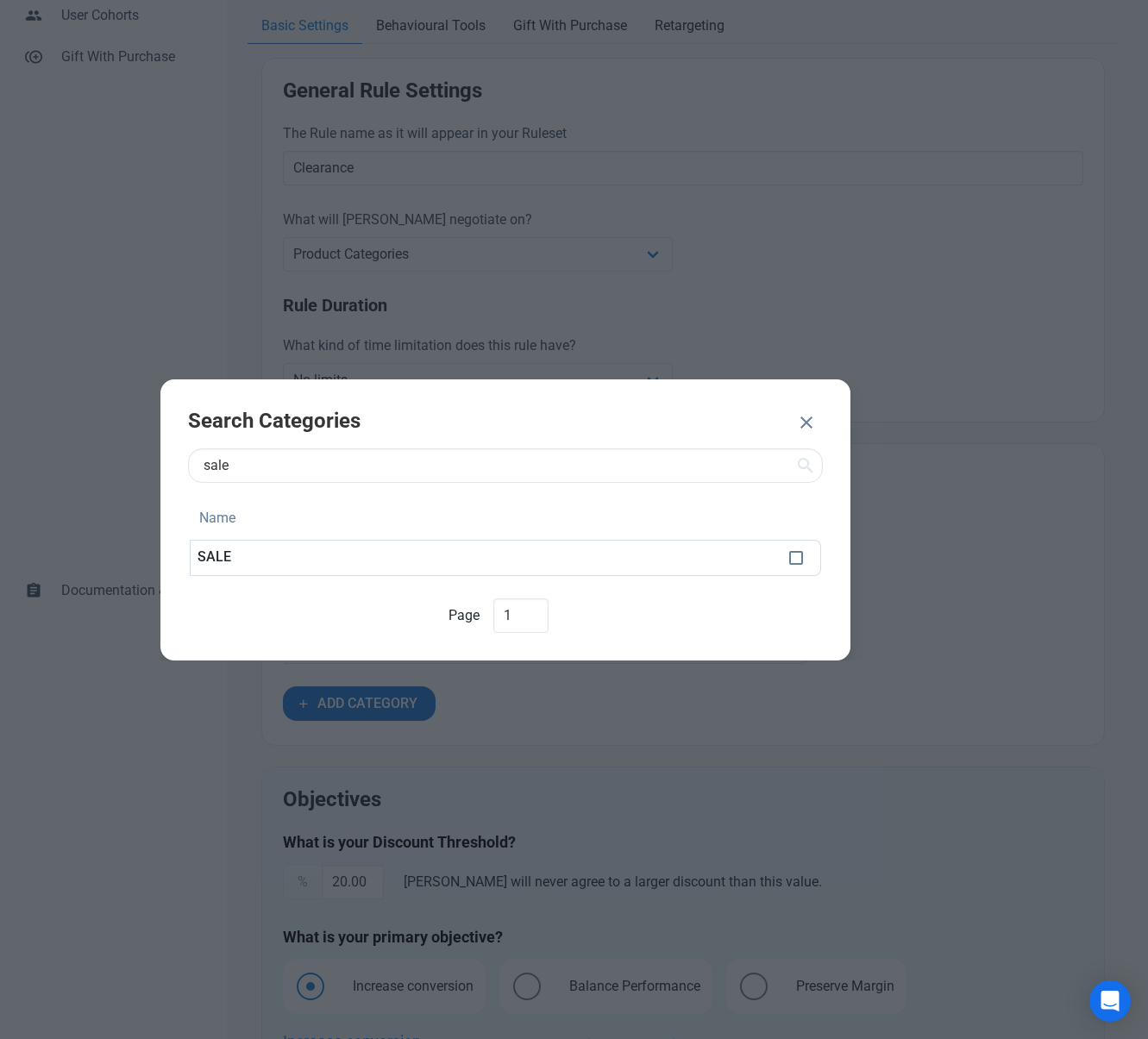
click at [550, 575] on div "SALE" at bounding box center [487, 558] width 578 height 38
click at [802, 553] on td at bounding box center [801, 558] width 39 height 36
click at [797, 566] on td at bounding box center [801, 558] width 39 height 36
click at [796, 563] on span at bounding box center [796, 557] width 14 height 14
checkbox input "true"
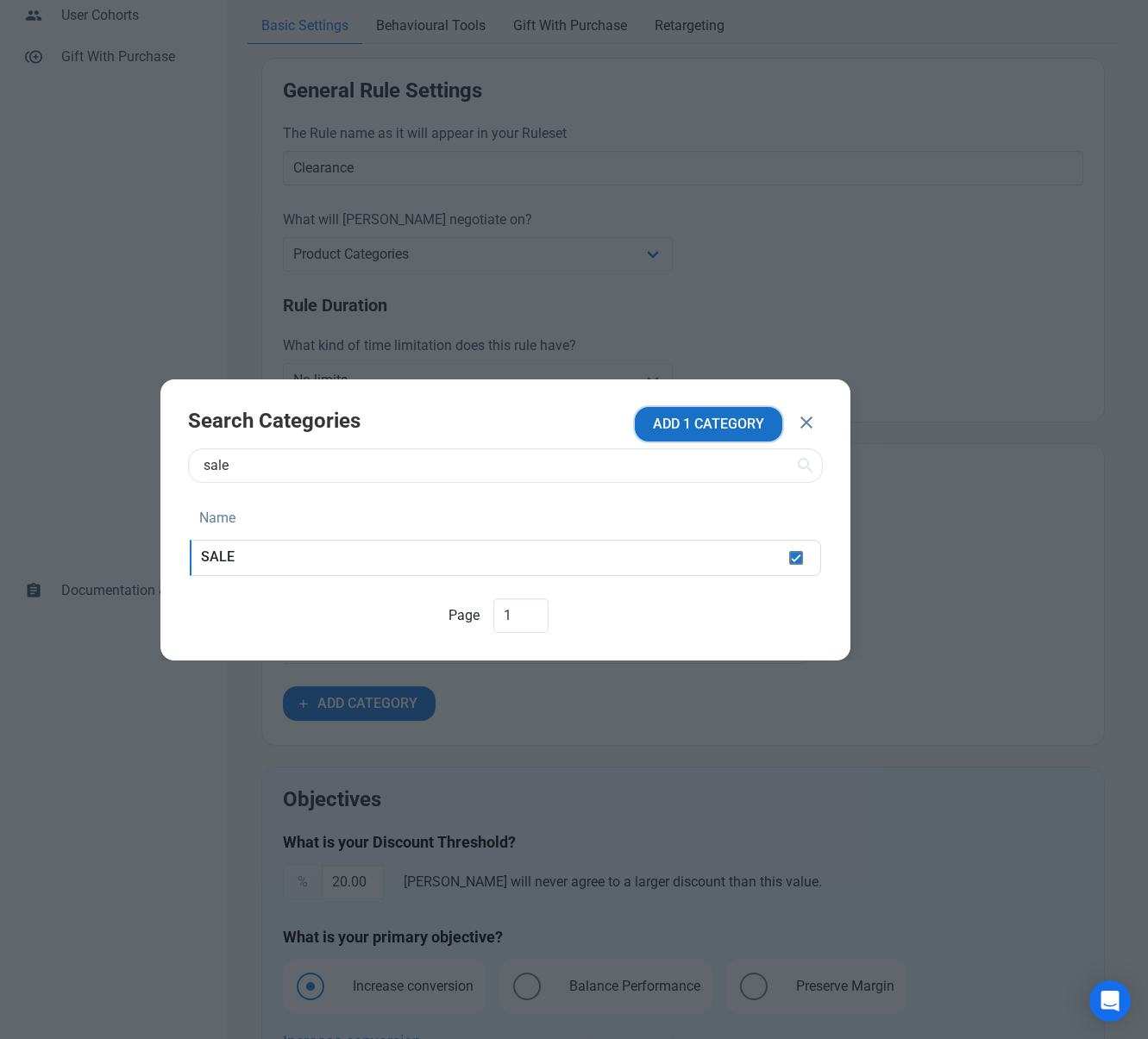
click at [724, 422] on span "ADD 1 CATEGORY" at bounding box center [709, 424] width 111 height 21
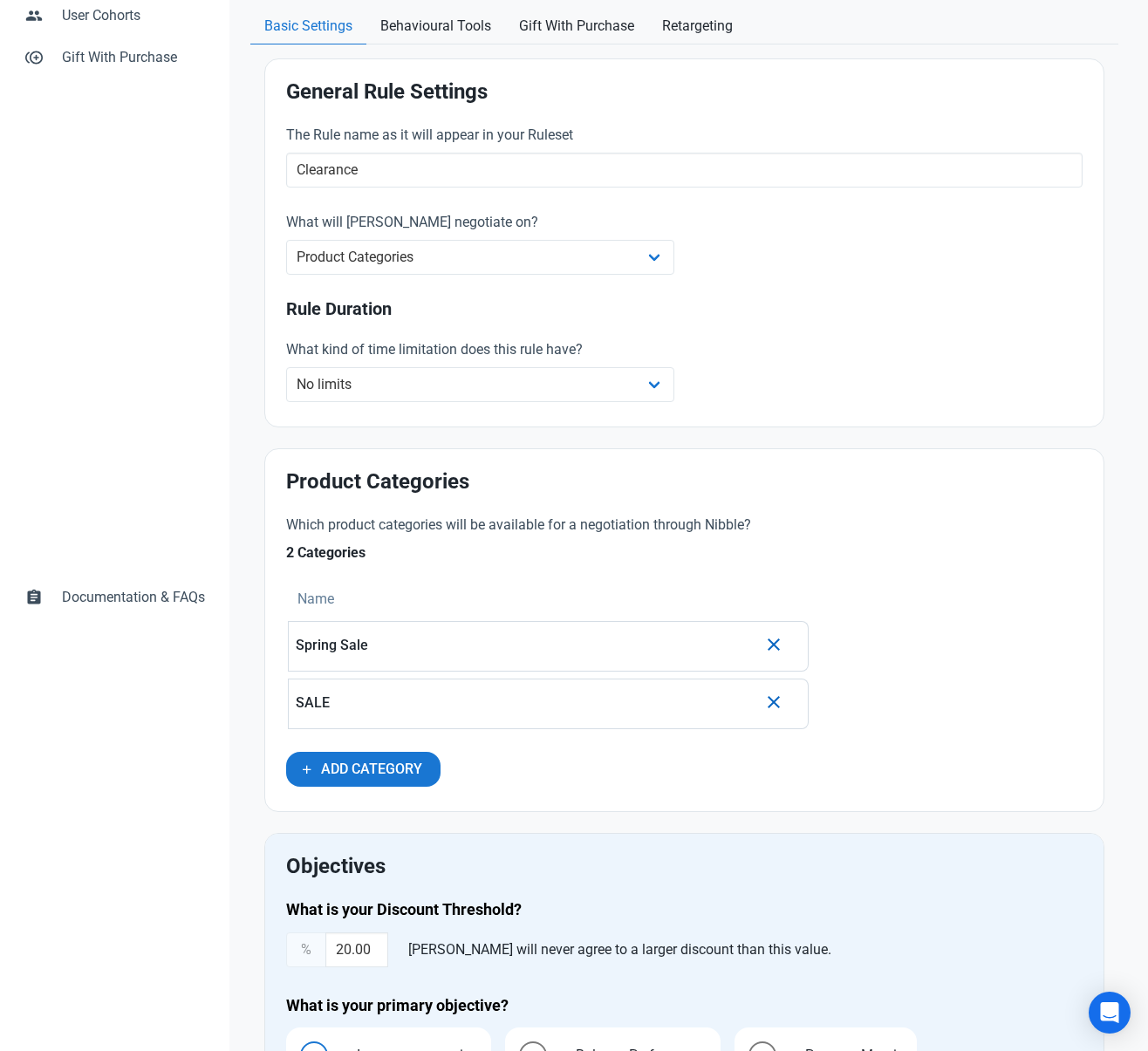
click at [777, 642] on icon "button" at bounding box center [773, 644] width 21 height 31
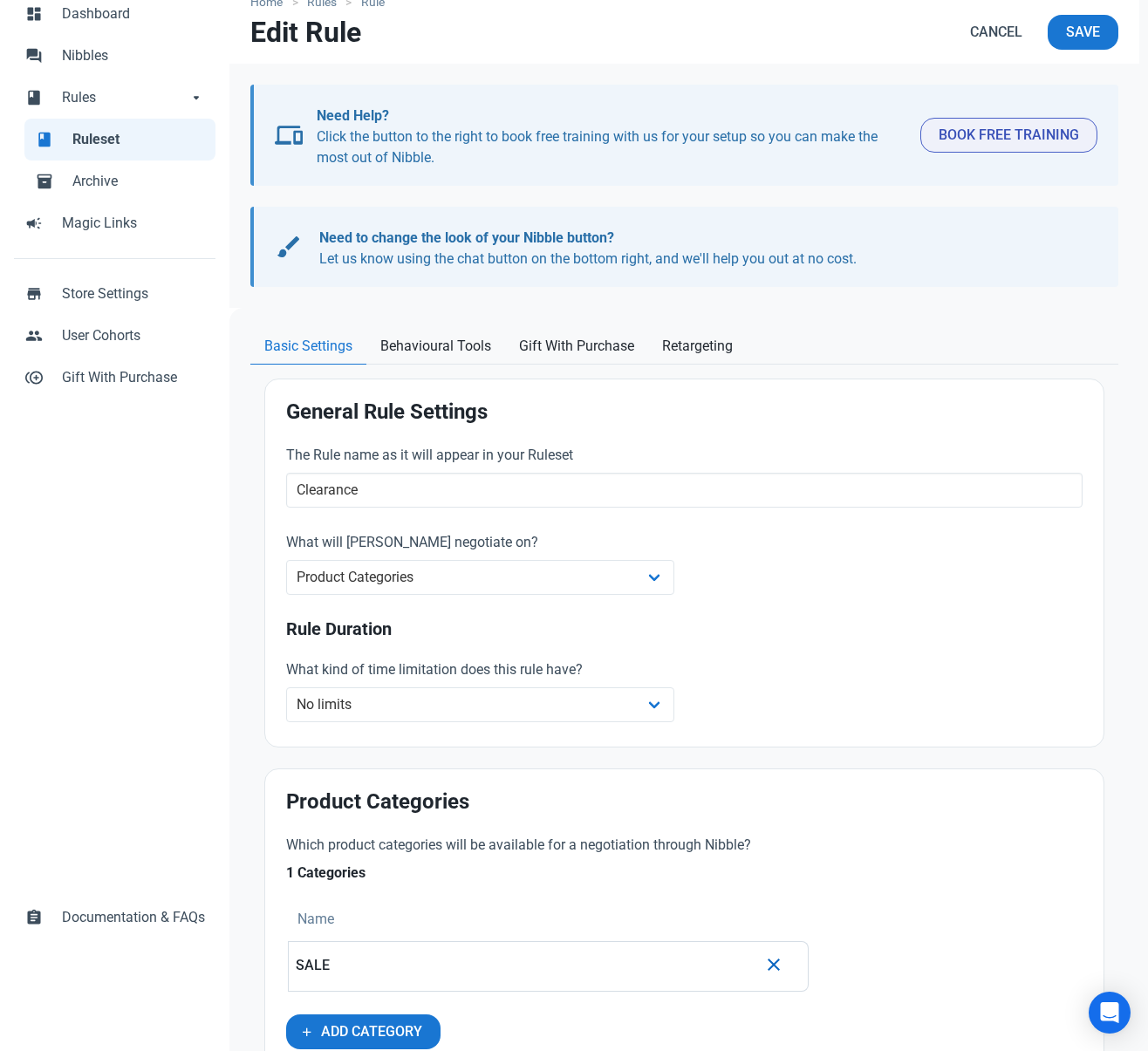
scroll to position [0, 0]
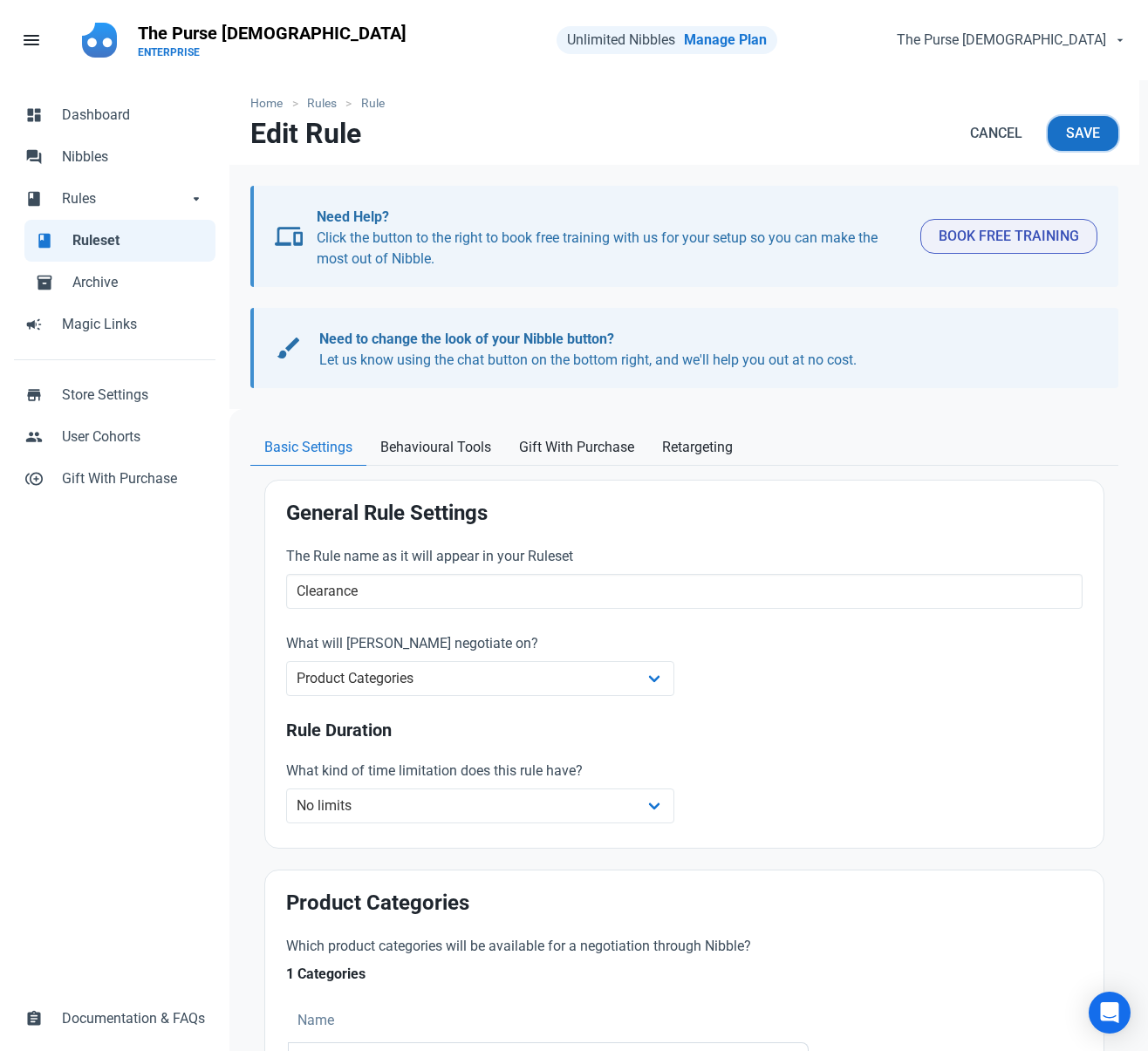
click at [1100, 133] on button "Save" at bounding box center [1082, 134] width 71 height 35
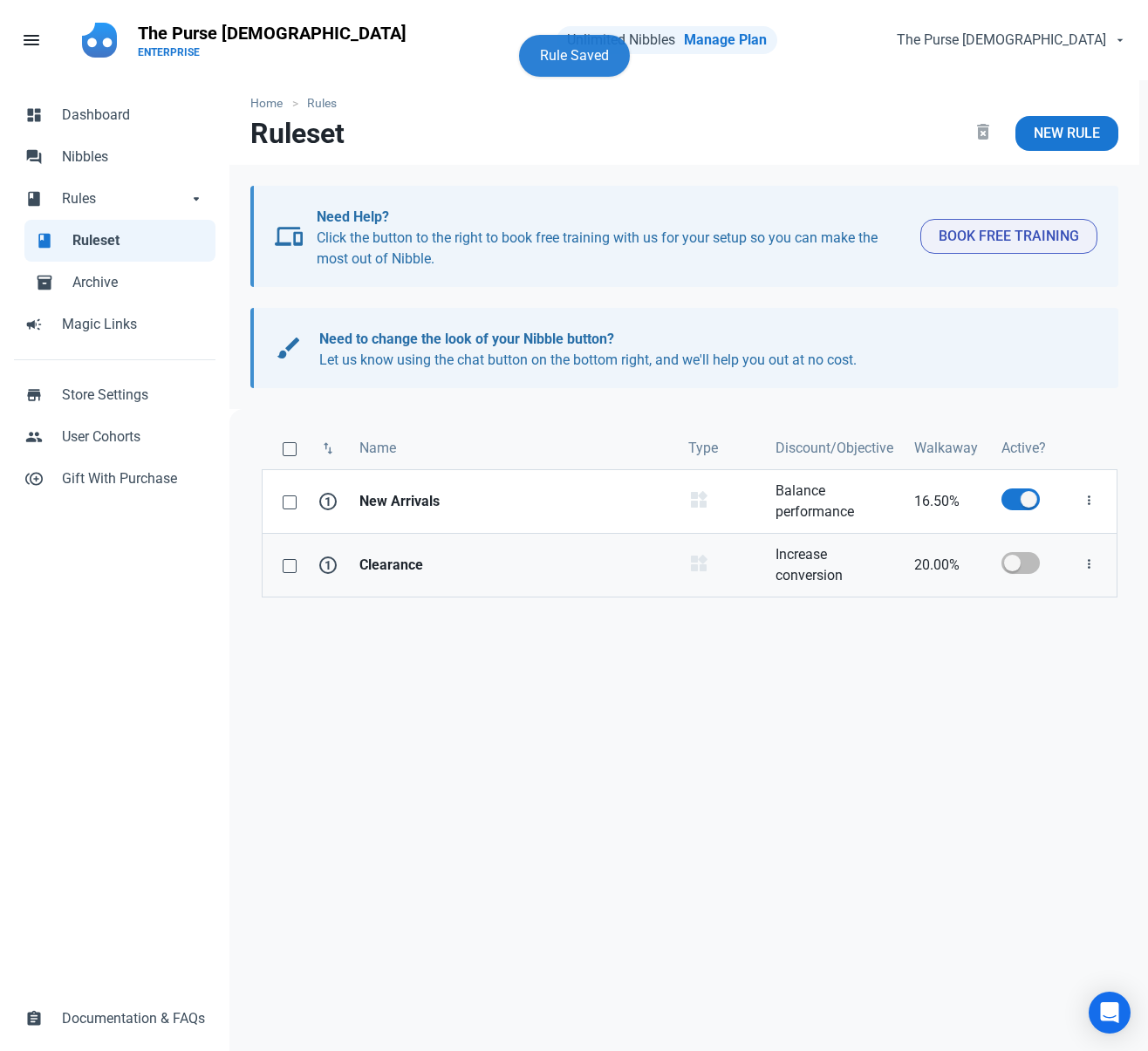
click at [1008, 565] on span at bounding box center [1021, 564] width 38 height 22
click at [1008, 565] on input "checkbox" at bounding box center [1007, 563] width 11 height 11
checkbox input "true"
click at [975, 705] on div "swap_vert Name Type Discount/Objective Walkaway Active? 1 New Arrivals Product …" at bounding box center [689, 849] width 920 height 881
click at [560, 566] on strong "Clearance" at bounding box center [513, 564] width 308 height 21
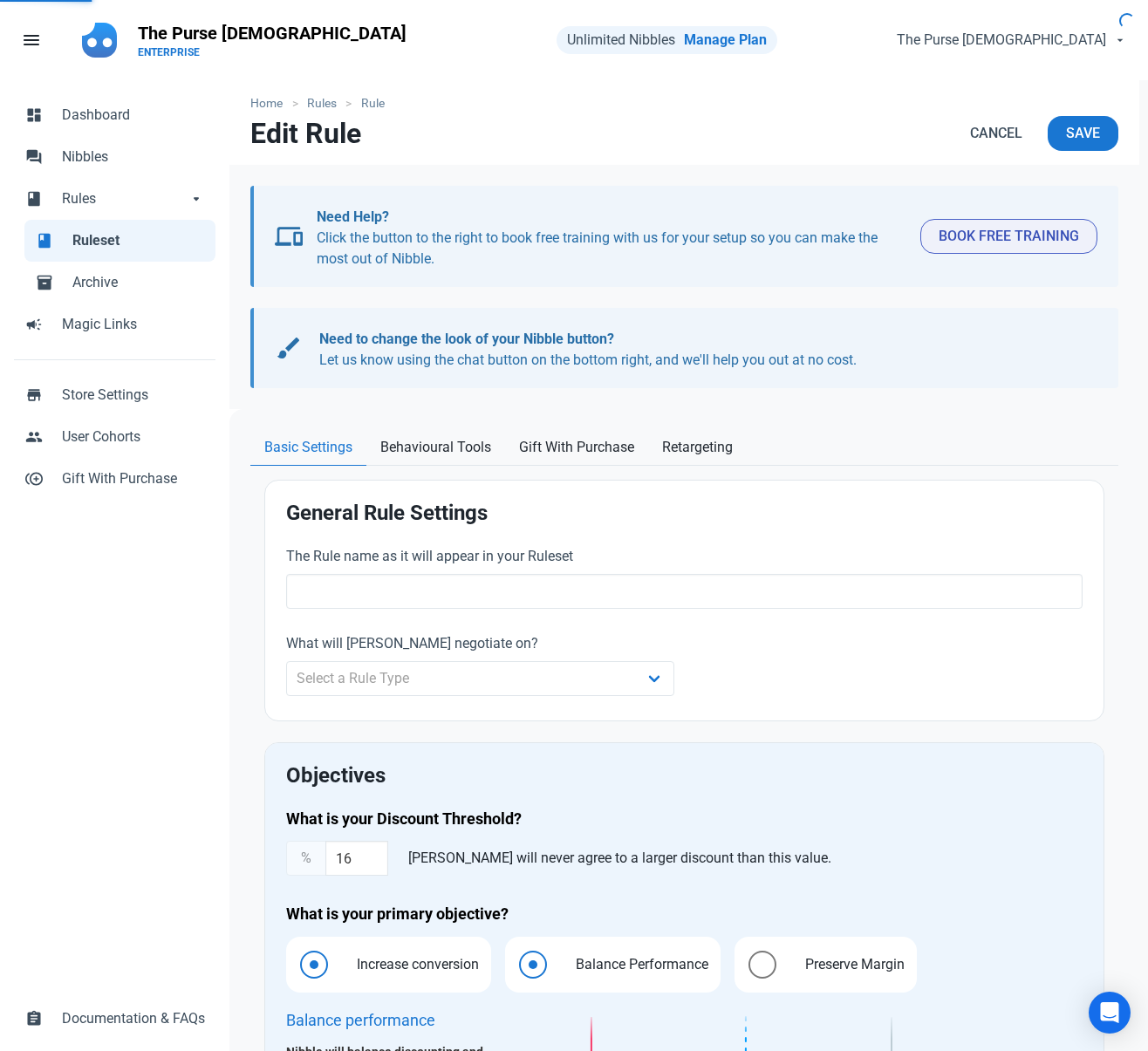
type input "Clearance"
select select "product_category"
type input "20.00"
radio input "true"
radio input "false"
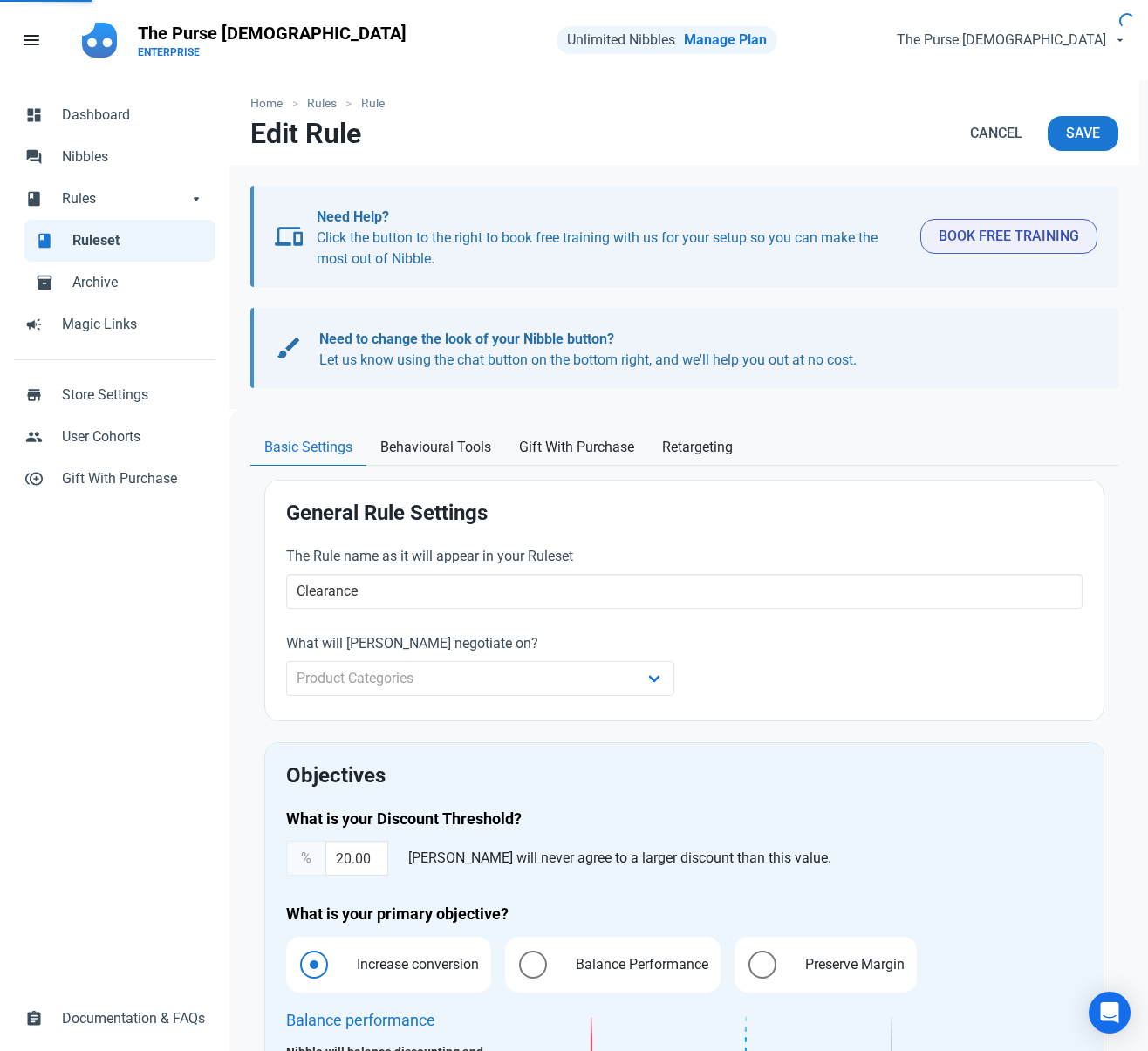
radio input "true"
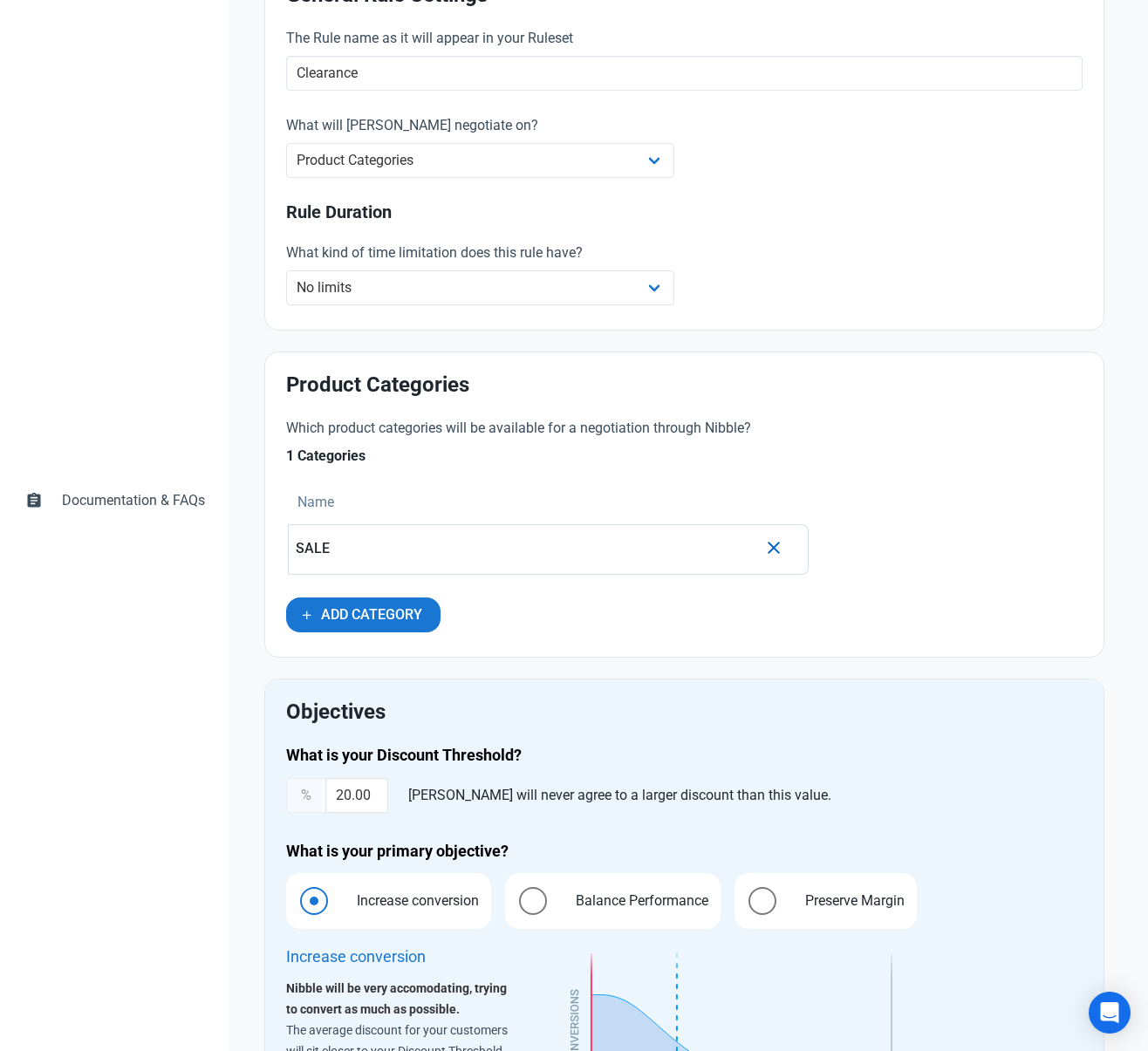
scroll to position [716, 0]
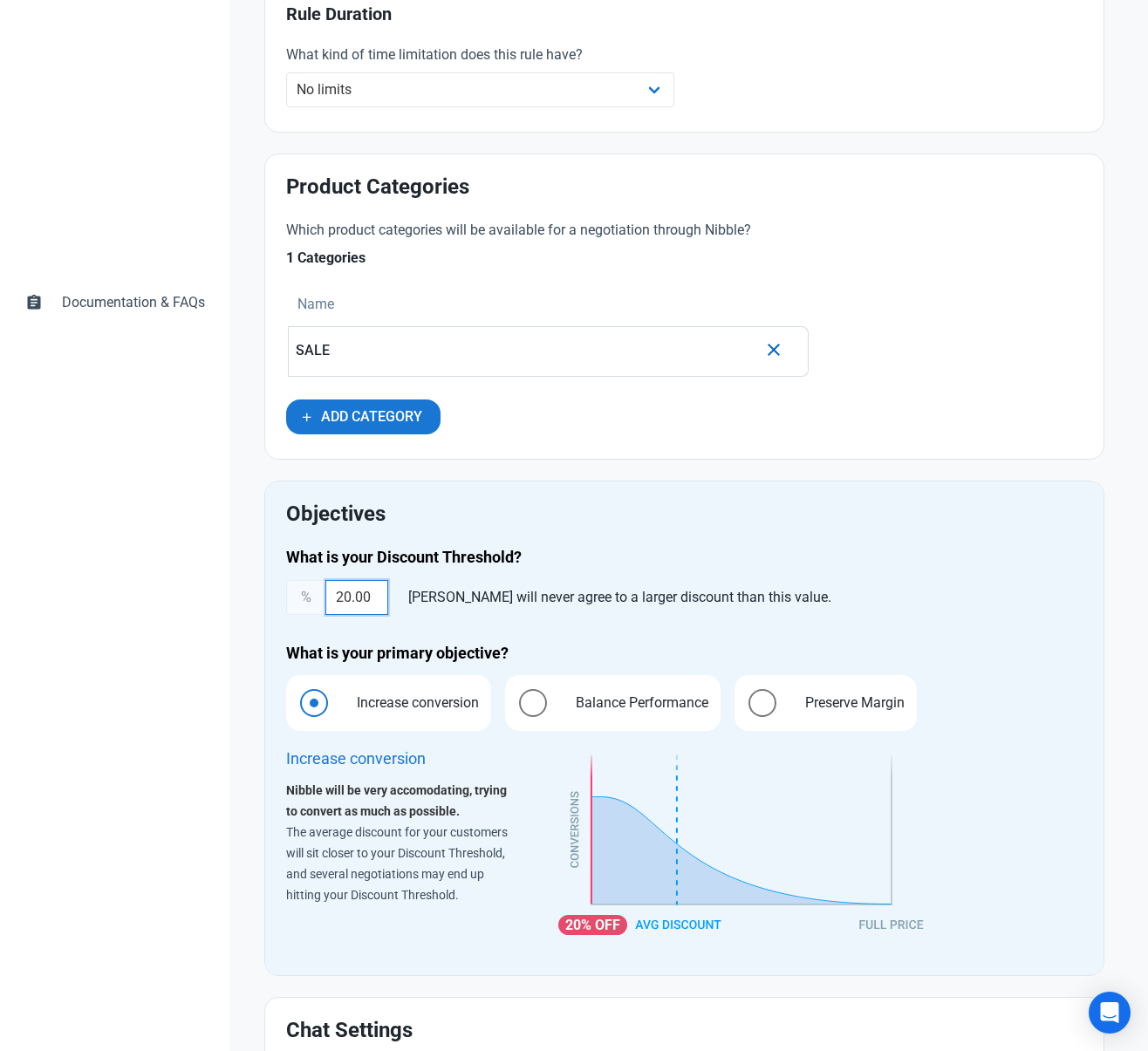
click at [351, 605] on input "20.00" at bounding box center [356, 597] width 63 height 35
click at [814, 603] on div "% 22.00 Nibble will never agree to a larger discount than this value." at bounding box center [683, 597] width 796 height 35
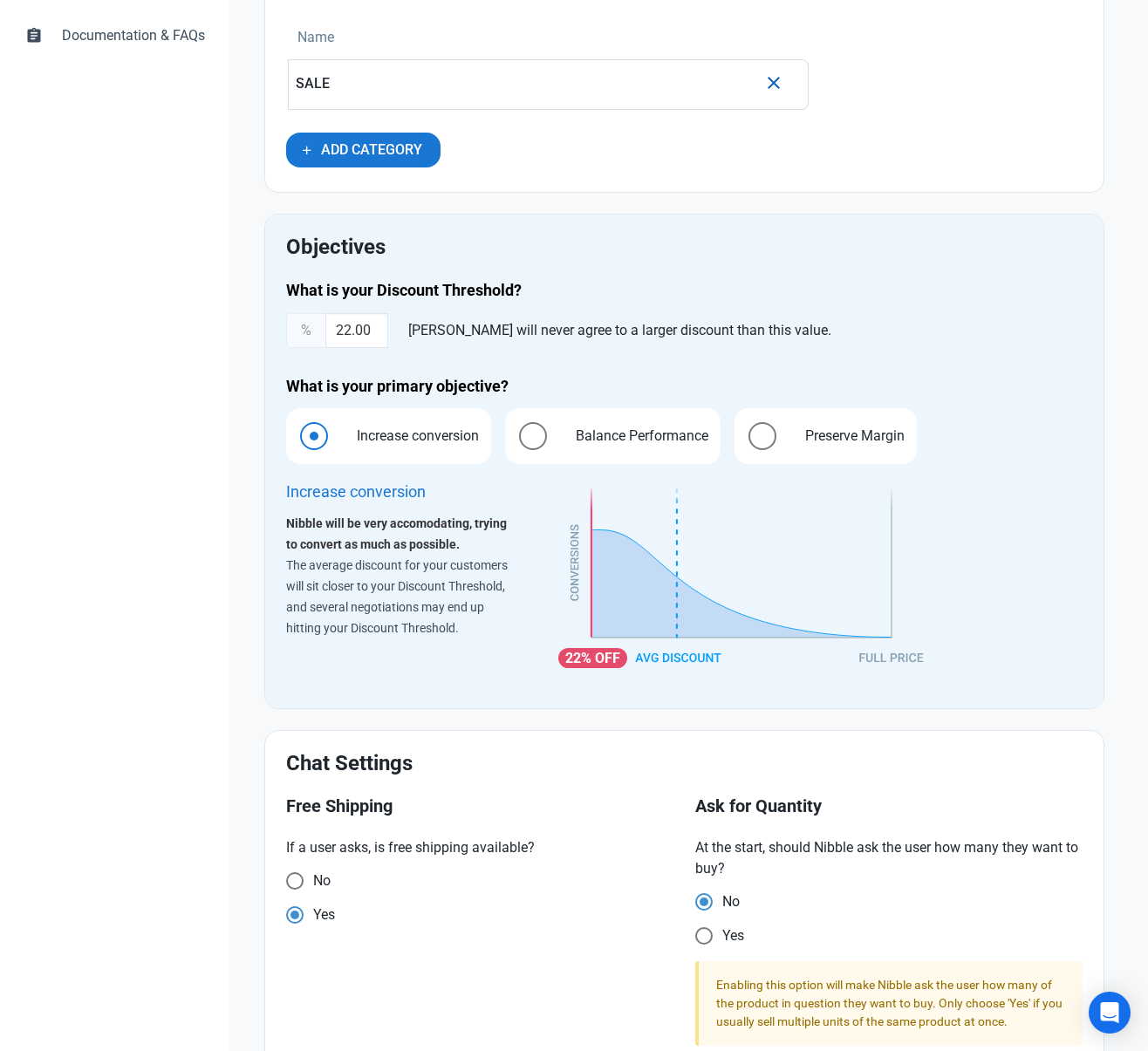
scroll to position [1029, 0]
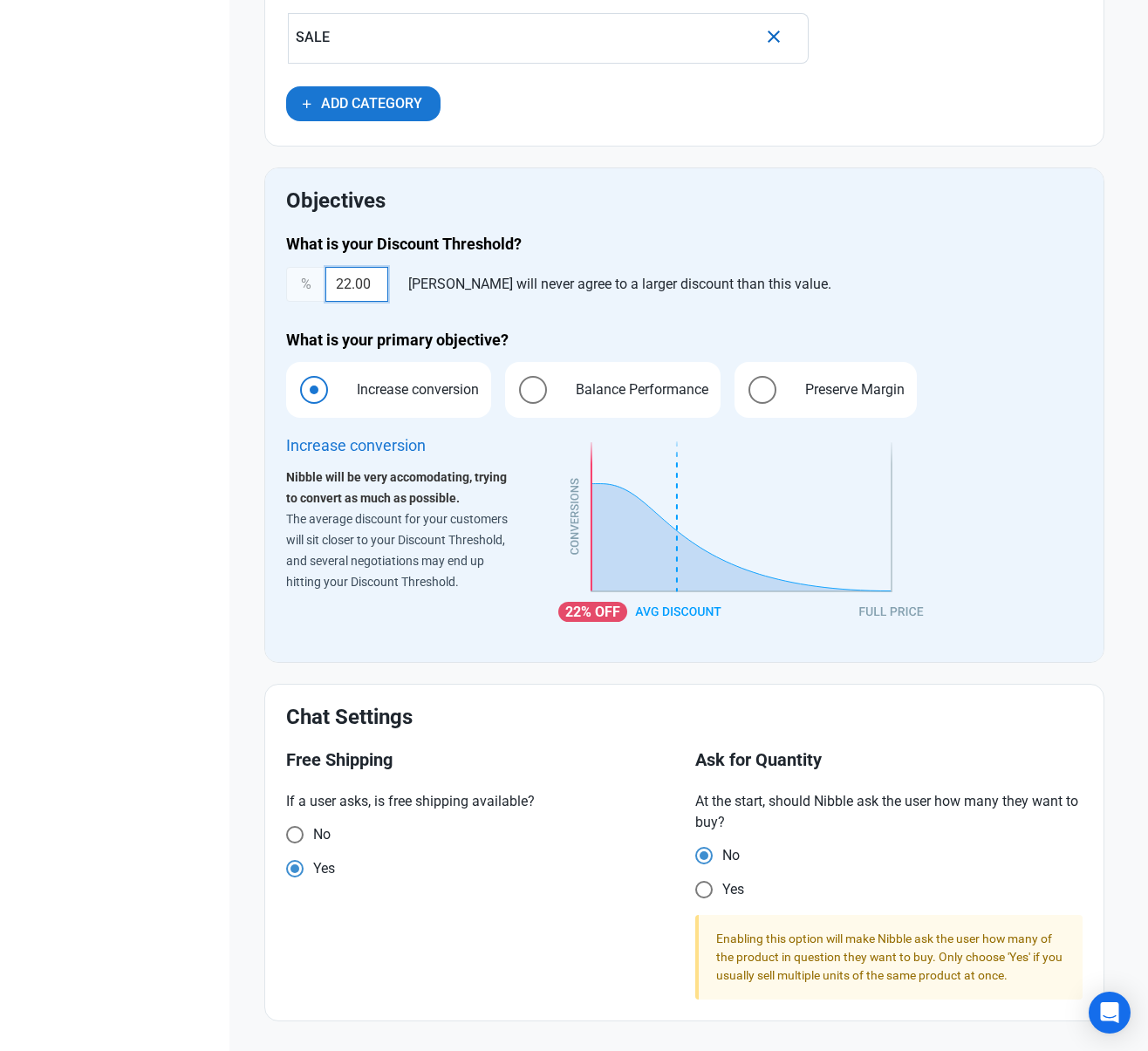
click at [351, 284] on input "22.00" at bounding box center [356, 284] width 63 height 35
click at [831, 261] on div "What is your Discount Threshold? % 20.00 [PERSON_NAME] will never agree to a la…" at bounding box center [683, 268] width 796 height 68
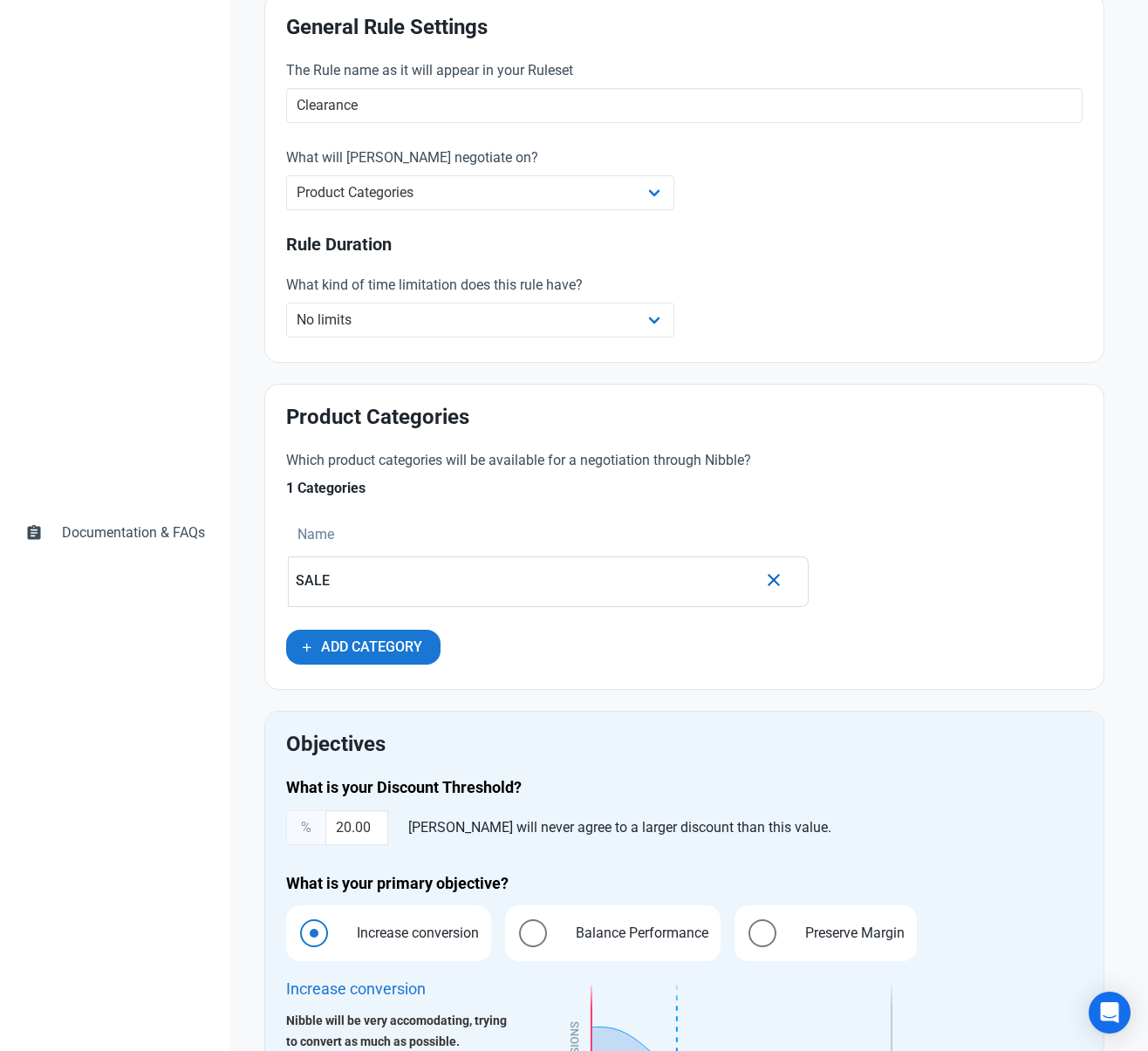
scroll to position [395, 0]
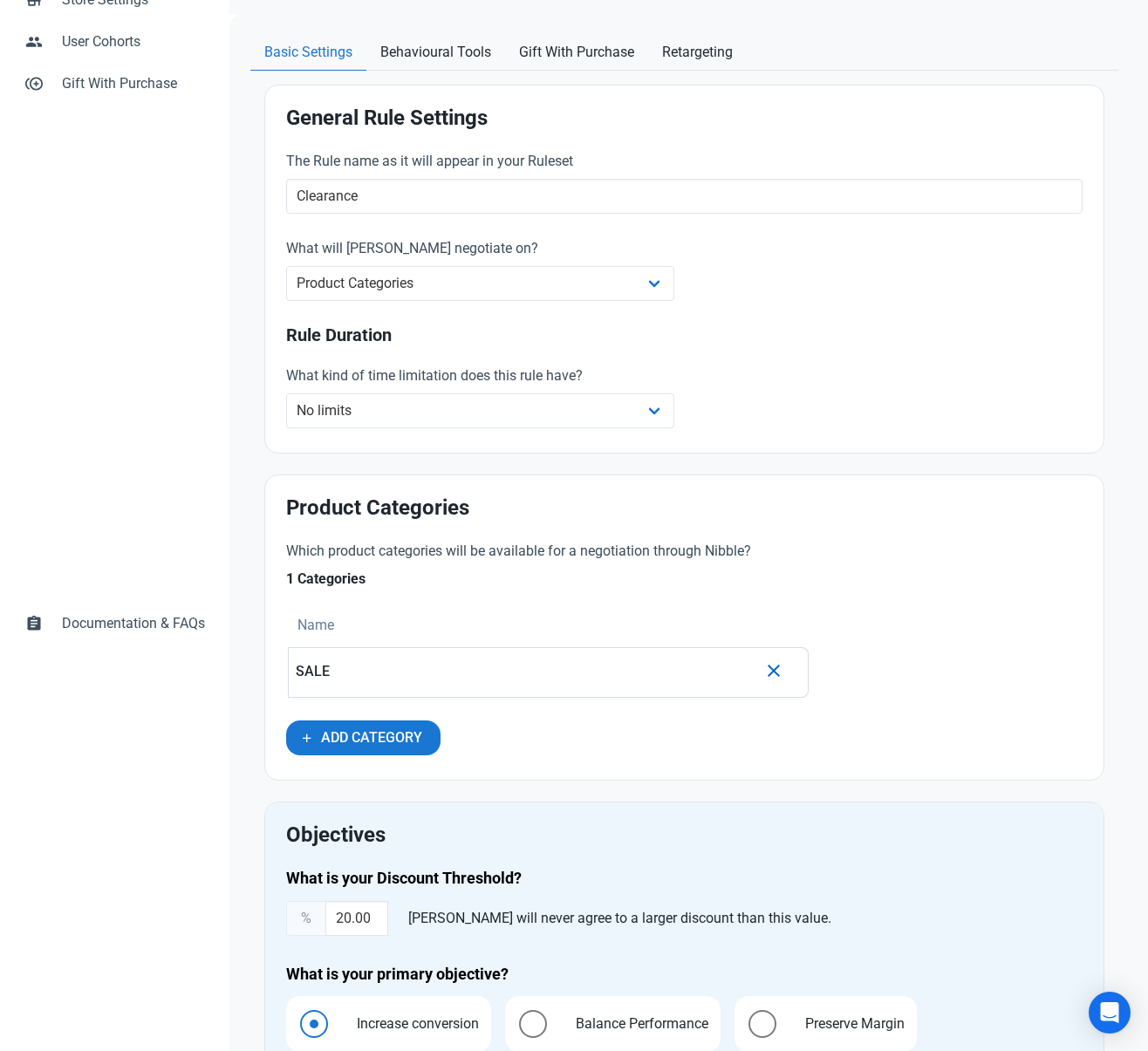
click at [962, 615] on div "Which product categories will be available for a negotiation through Nibble? 1 …" at bounding box center [684, 650] width 817 height 239
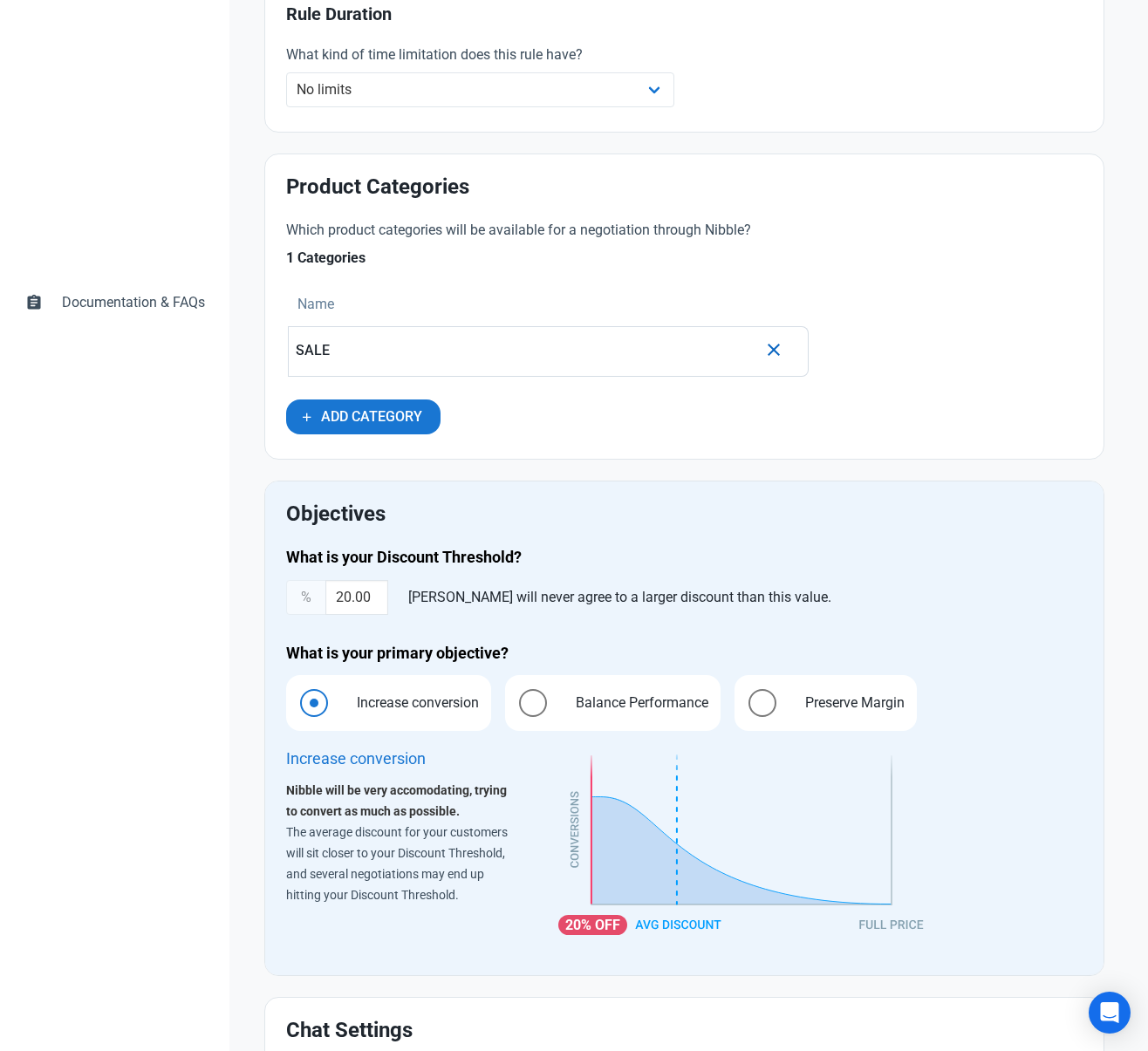
scroll to position [817, 0]
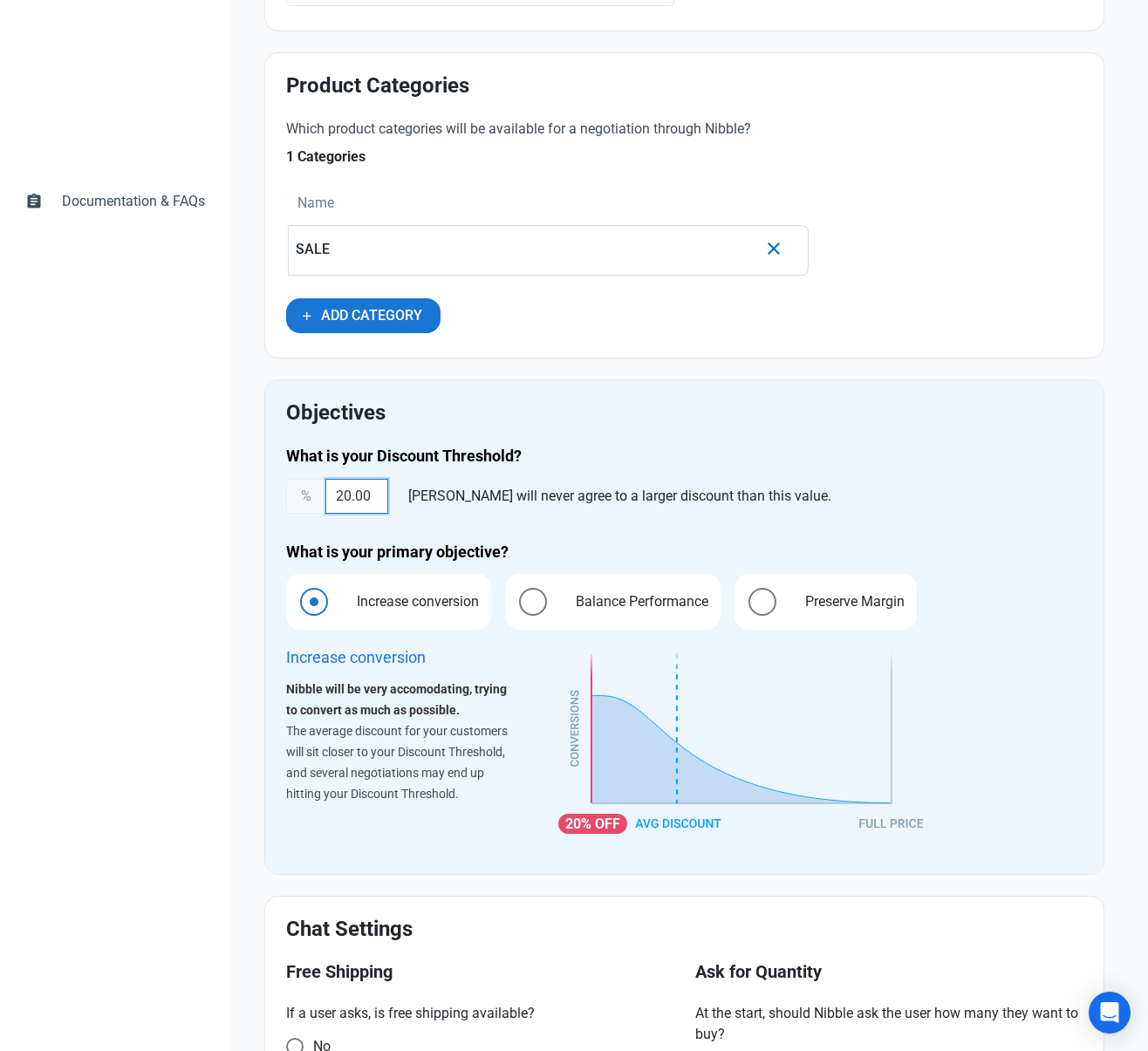
click at [351, 505] on input "20.00" at bounding box center [356, 497] width 63 height 35
click at [348, 499] on input "20.00" at bounding box center [356, 497] width 63 height 35
type input "22.00"
click at [846, 487] on div "% 22.00 Nibble will never agree to a larger discount than this value." at bounding box center [683, 497] width 796 height 35
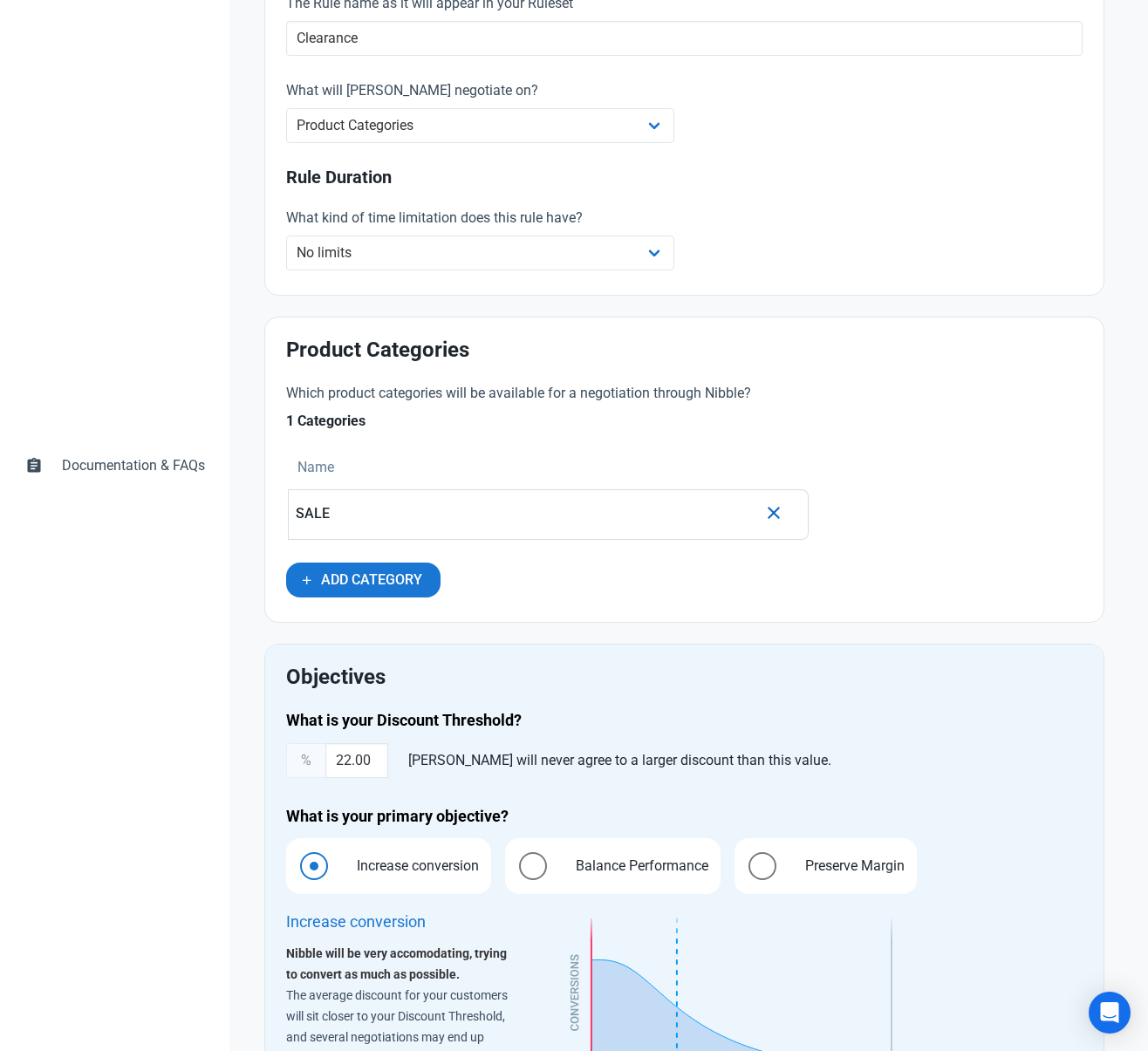
scroll to position [0, 0]
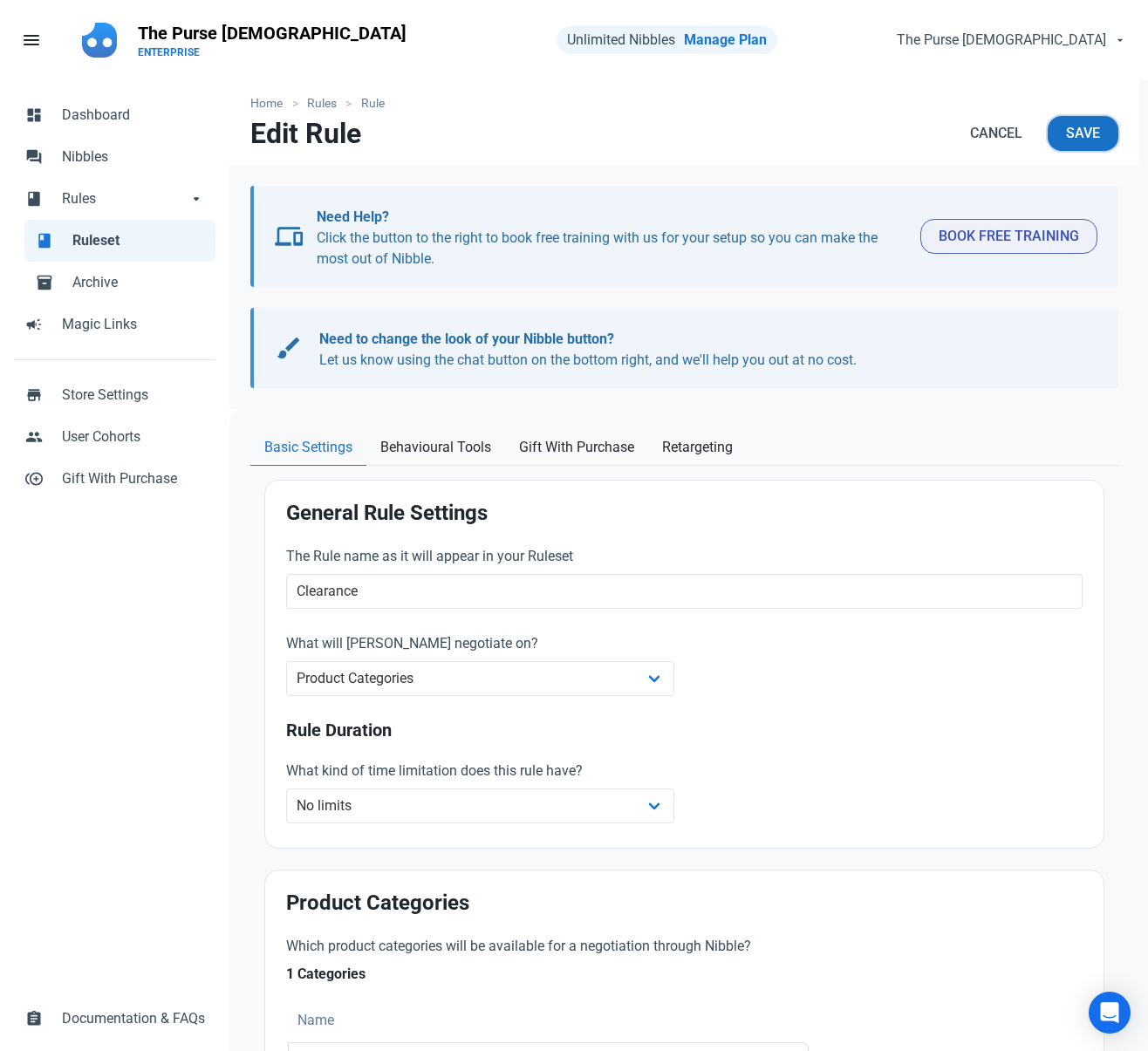
click at [1099, 127] on span "Save" at bounding box center [1082, 133] width 34 height 21
